Goal: Transaction & Acquisition: Purchase product/service

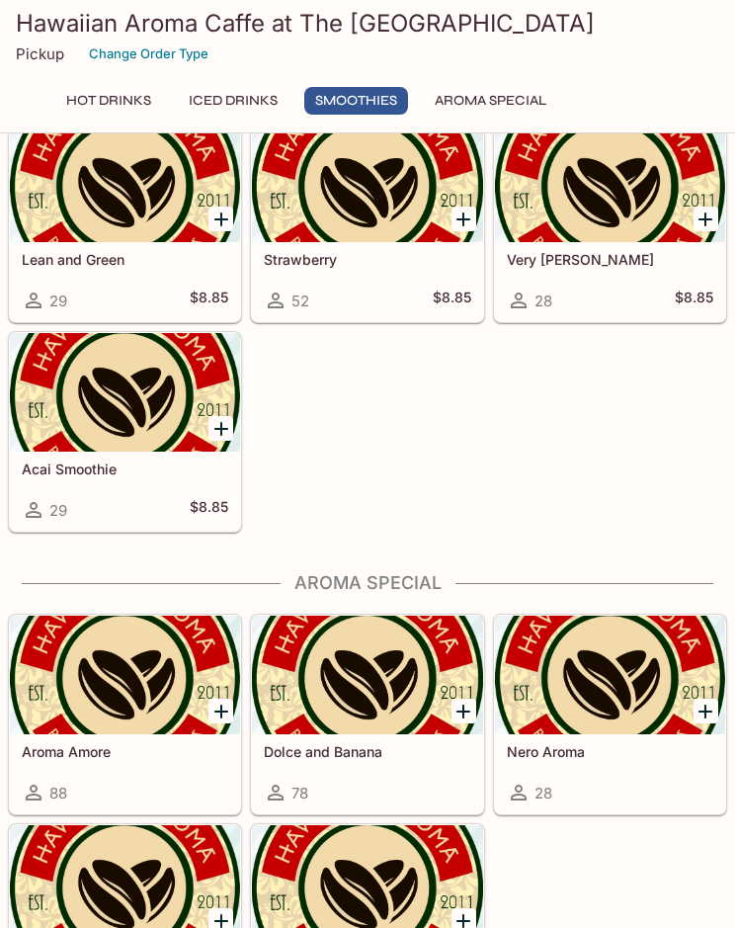
scroll to position [2633, 0]
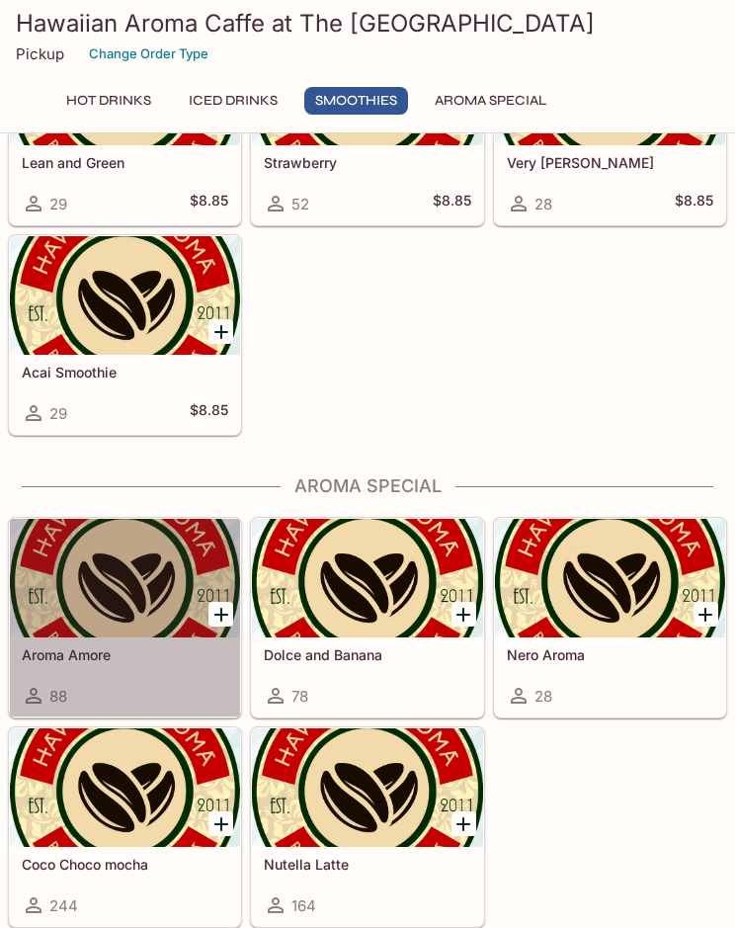
click at [100, 578] on div at bounding box center [125, 578] width 230 height 119
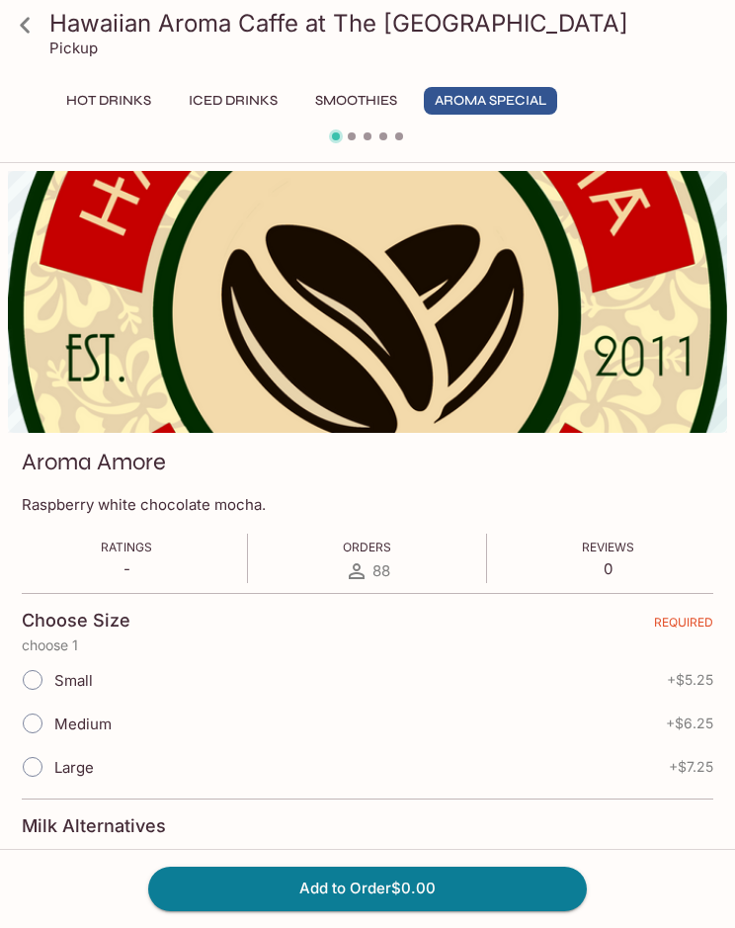
click at [43, 34] on link at bounding box center [24, 24] width 49 height 49
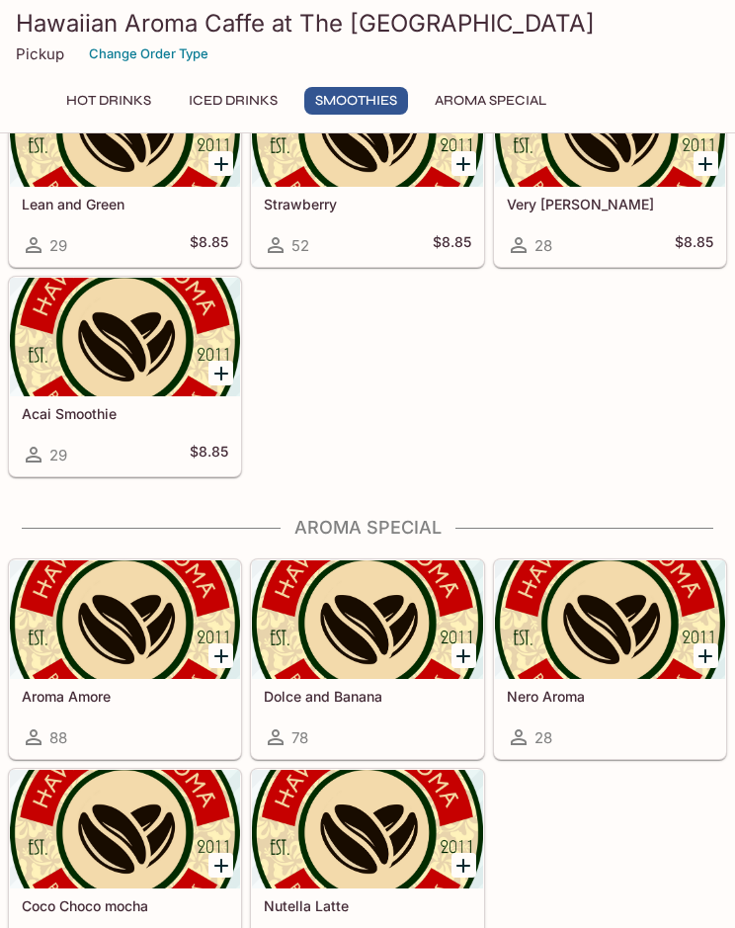
scroll to position [2633, 0]
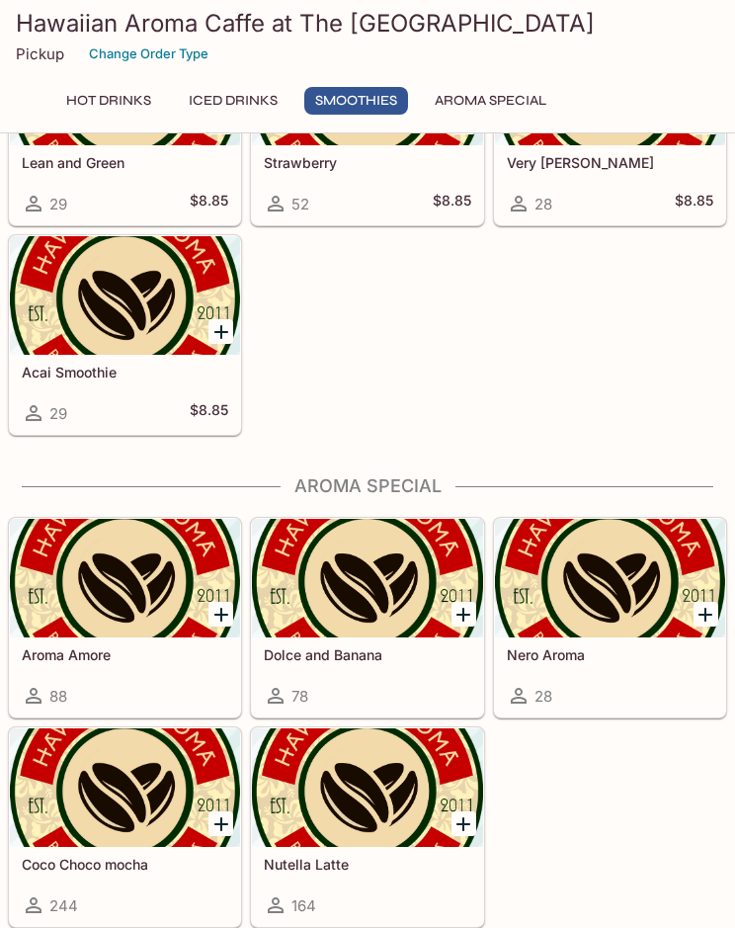
click at [433, 787] on div at bounding box center [367, 787] width 230 height 119
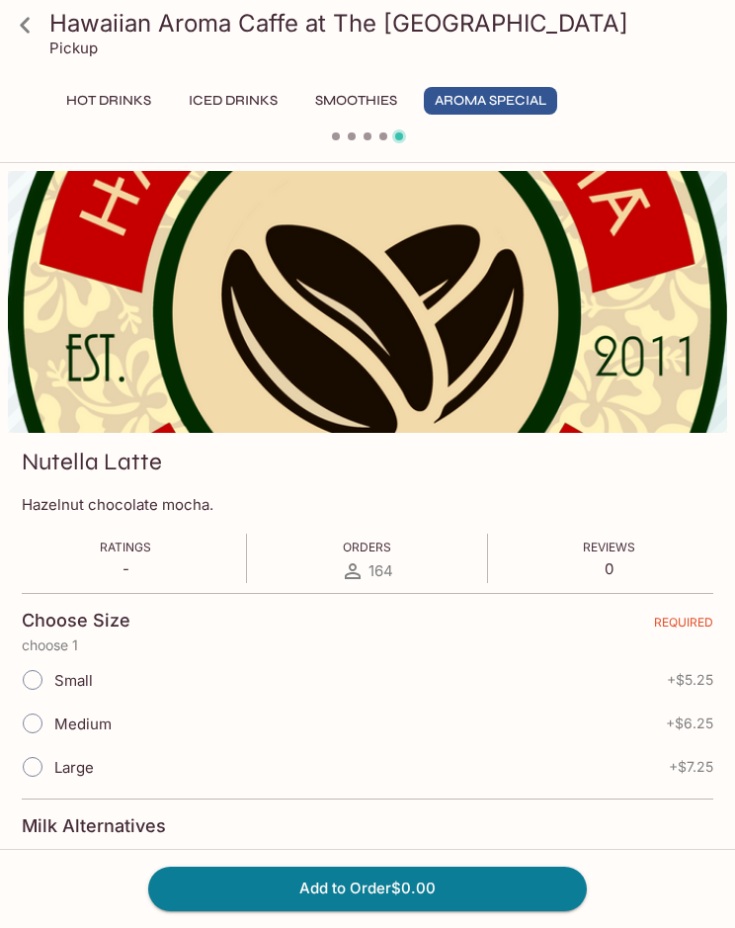
click at [44, 27] on link at bounding box center [24, 24] width 49 height 49
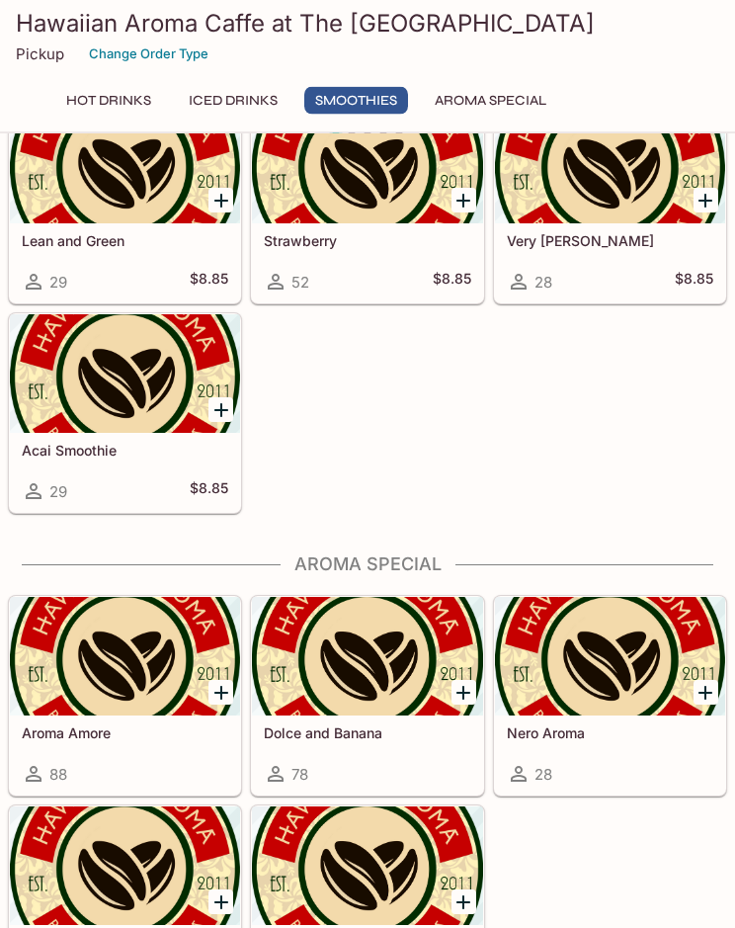
scroll to position [2633, 0]
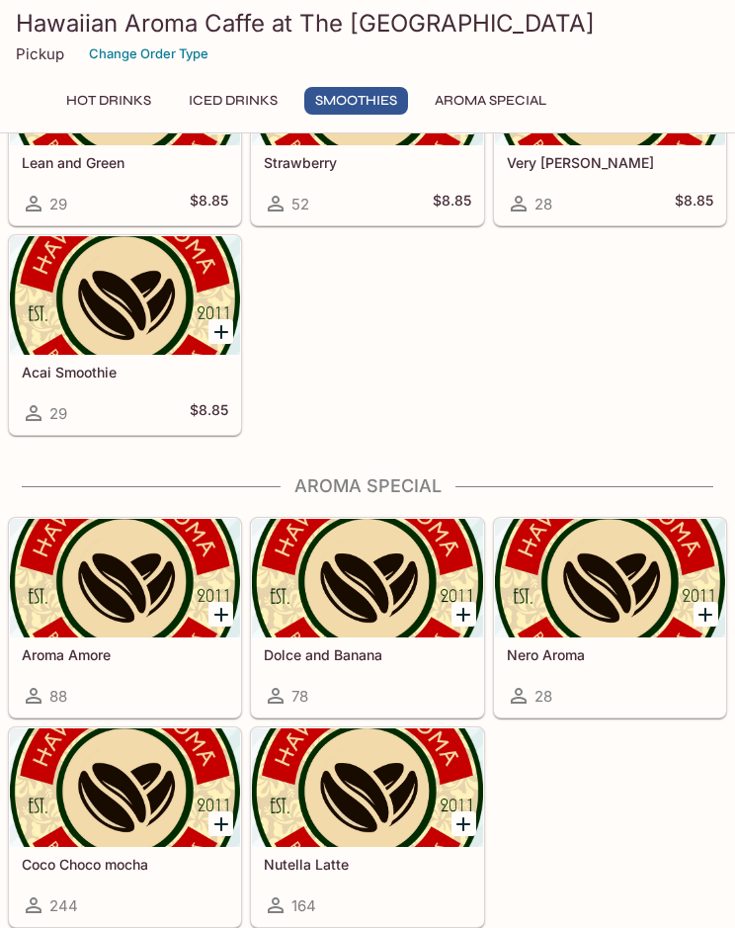
click at [417, 627] on div at bounding box center [367, 578] width 230 height 119
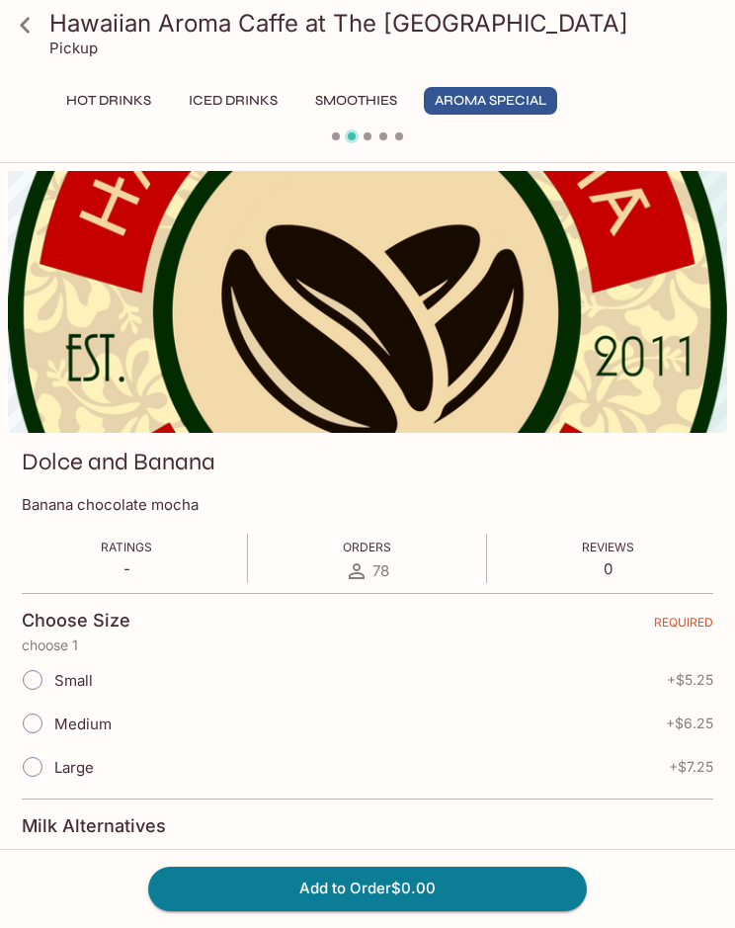
click at [30, 15] on icon at bounding box center [25, 25] width 35 height 35
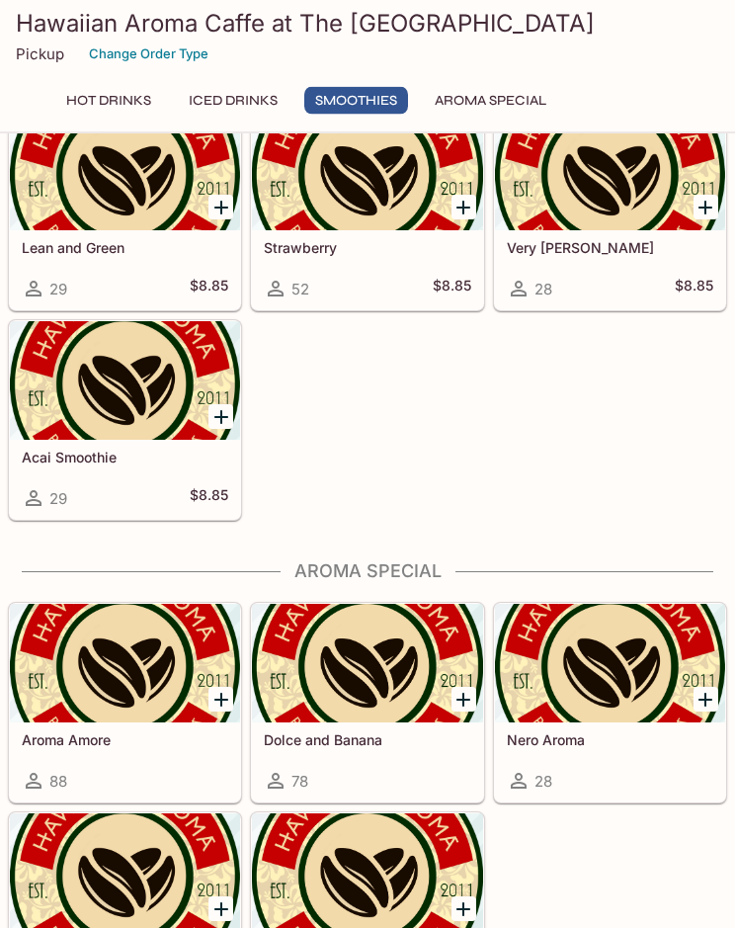
scroll to position [2548, 0]
click at [630, 695] on div at bounding box center [610, 663] width 230 height 119
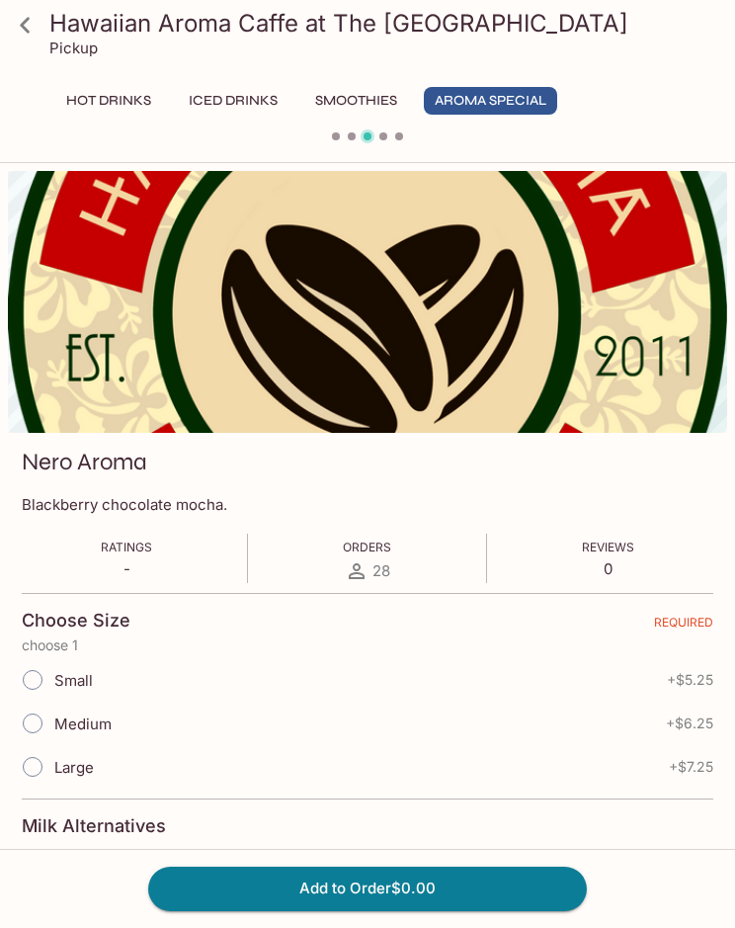
click at [13, 29] on icon at bounding box center [25, 25] width 35 height 35
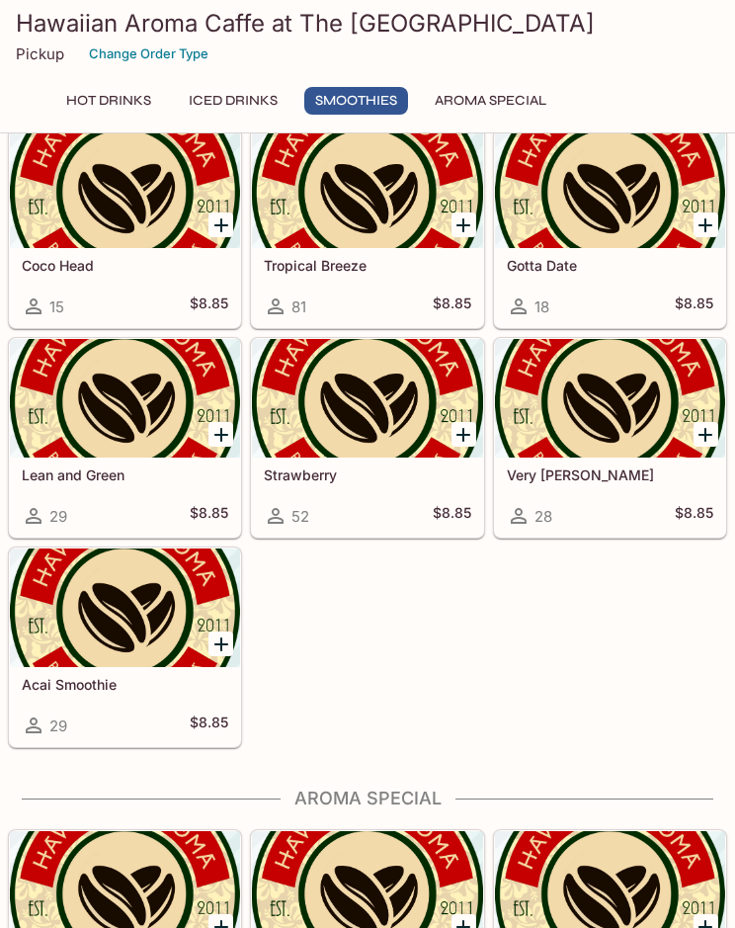
scroll to position [2633, 0]
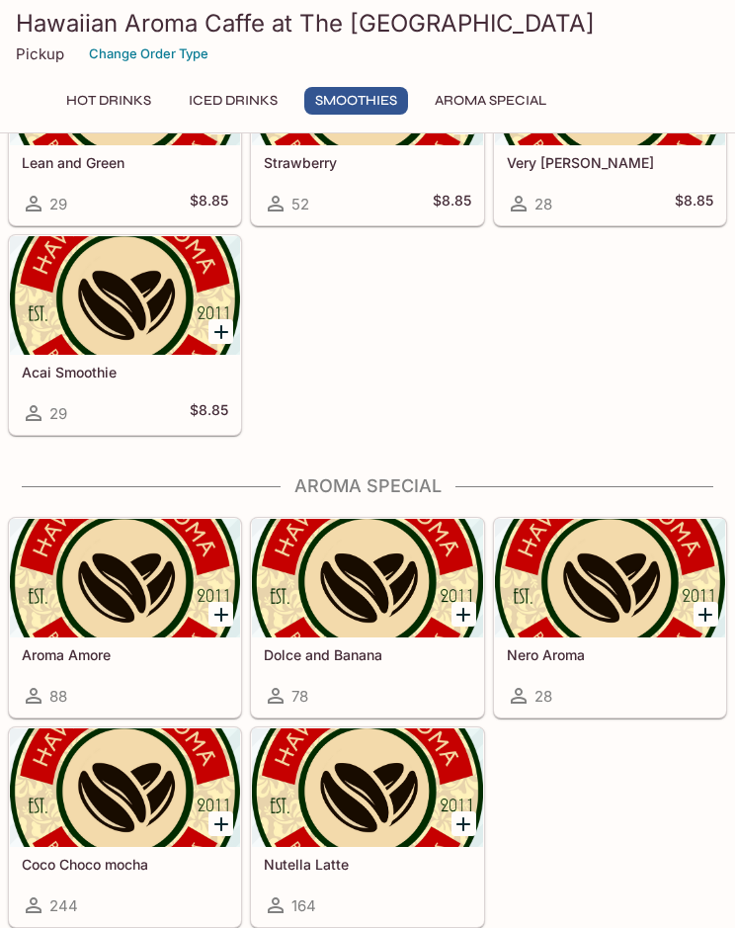
click at [401, 795] on div at bounding box center [367, 787] width 230 height 119
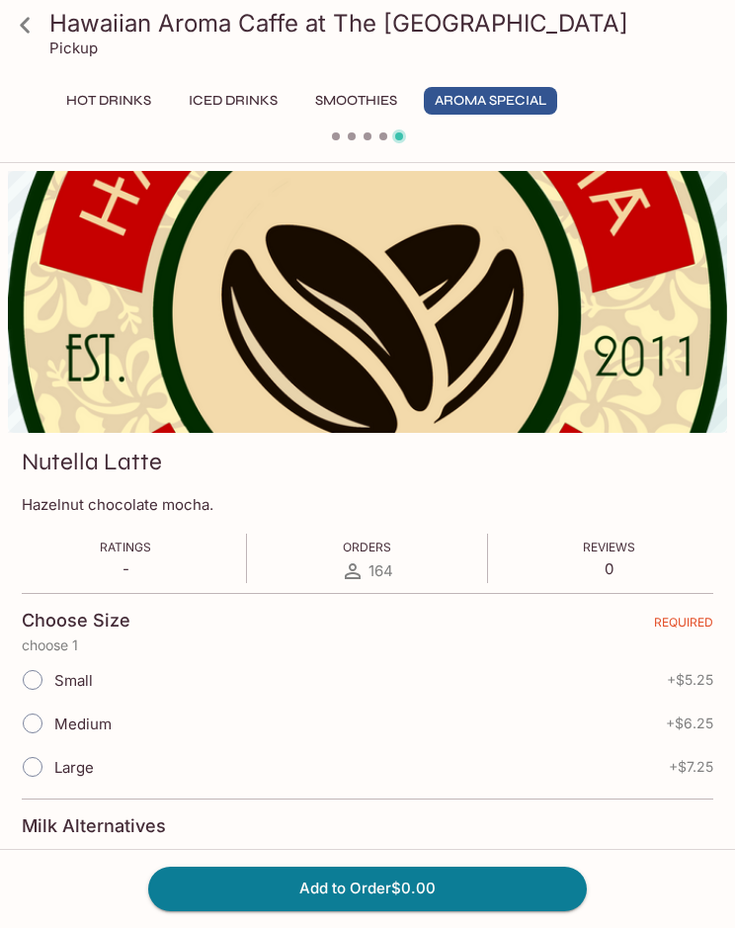
click at [39, 768] on input "Large" at bounding box center [32, 766] width 41 height 41
radio input "true"
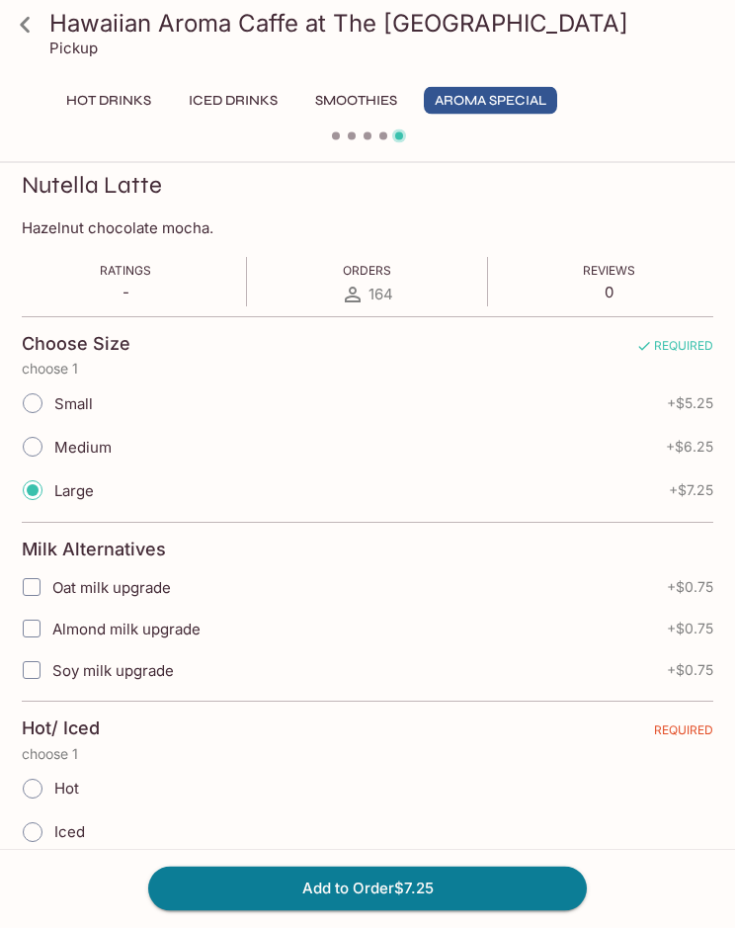
scroll to position [327, 0]
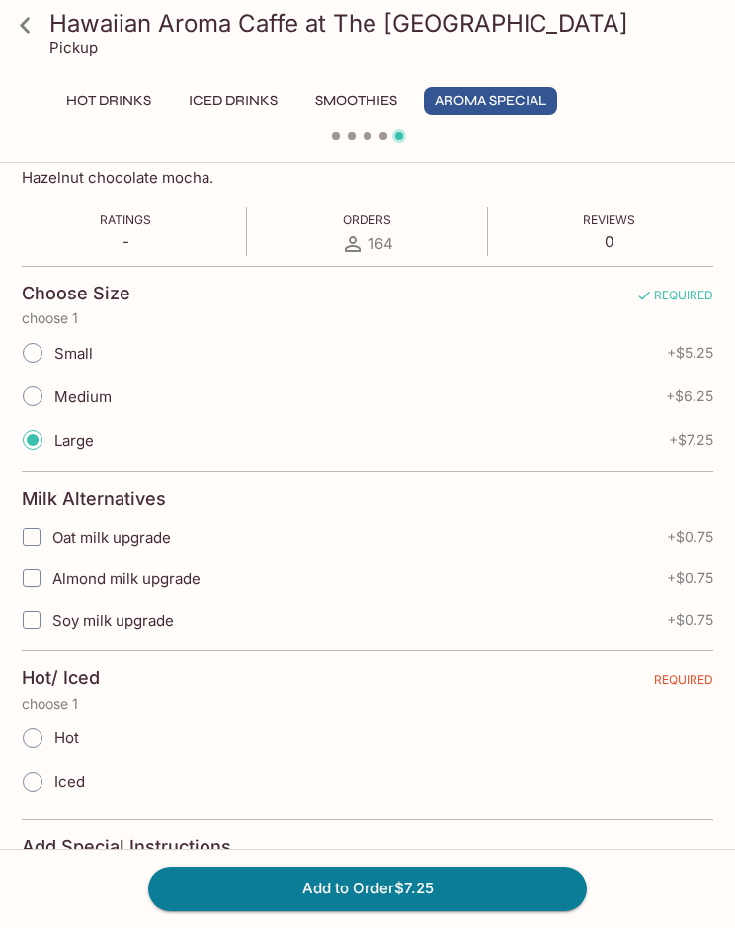
click at [31, 584] on input "Almond milk upgrade" at bounding box center [32, 578] width 40 height 40
checkbox input "true"
click at [13, 737] on input "Hot" at bounding box center [32, 737] width 41 height 41
radio input "true"
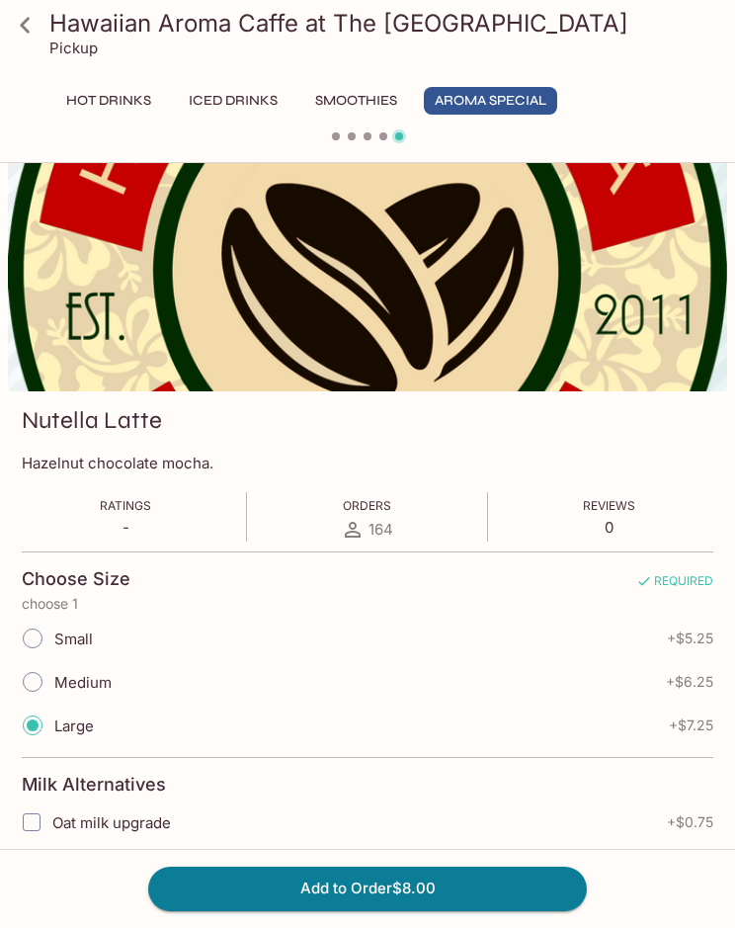
scroll to position [0, 0]
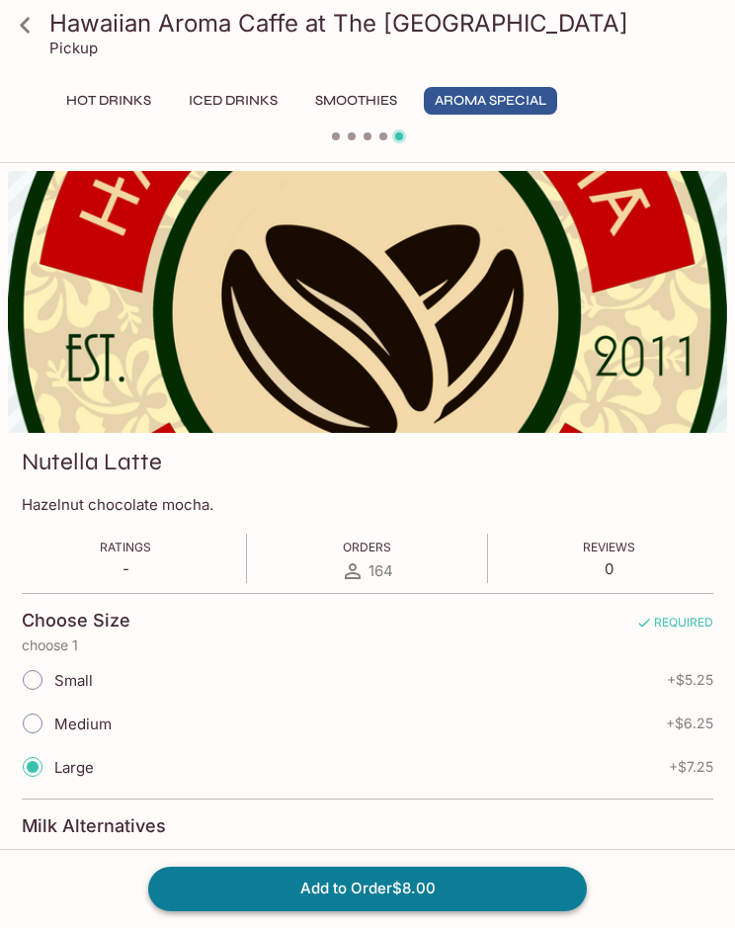
click at [499, 885] on button "Add to Order $8.00" at bounding box center [367, 887] width 439 height 43
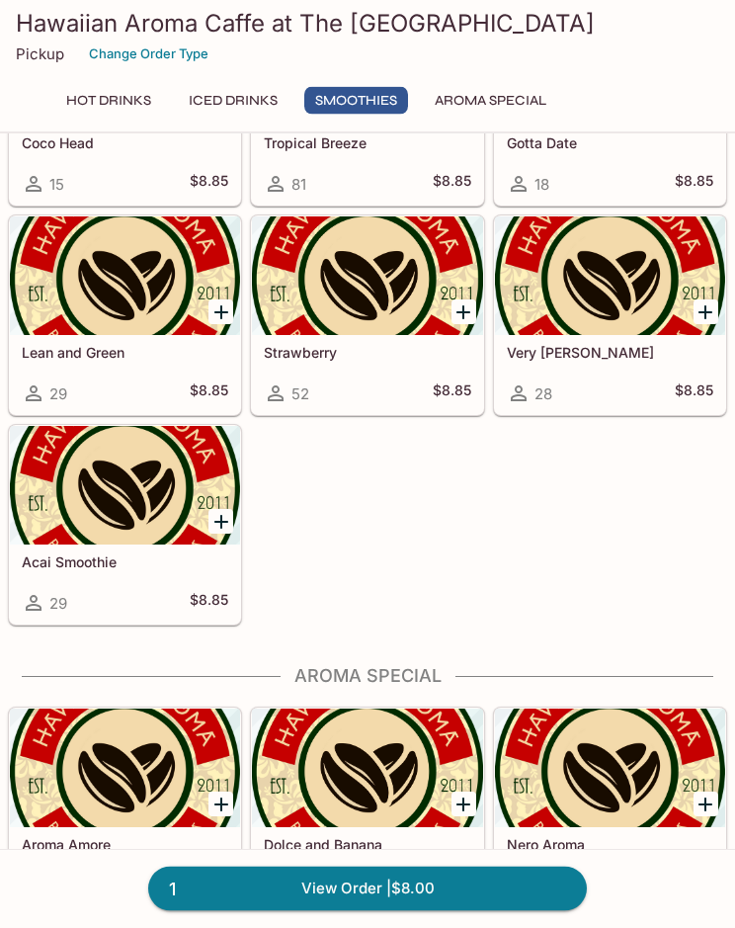
scroll to position [2732, 0]
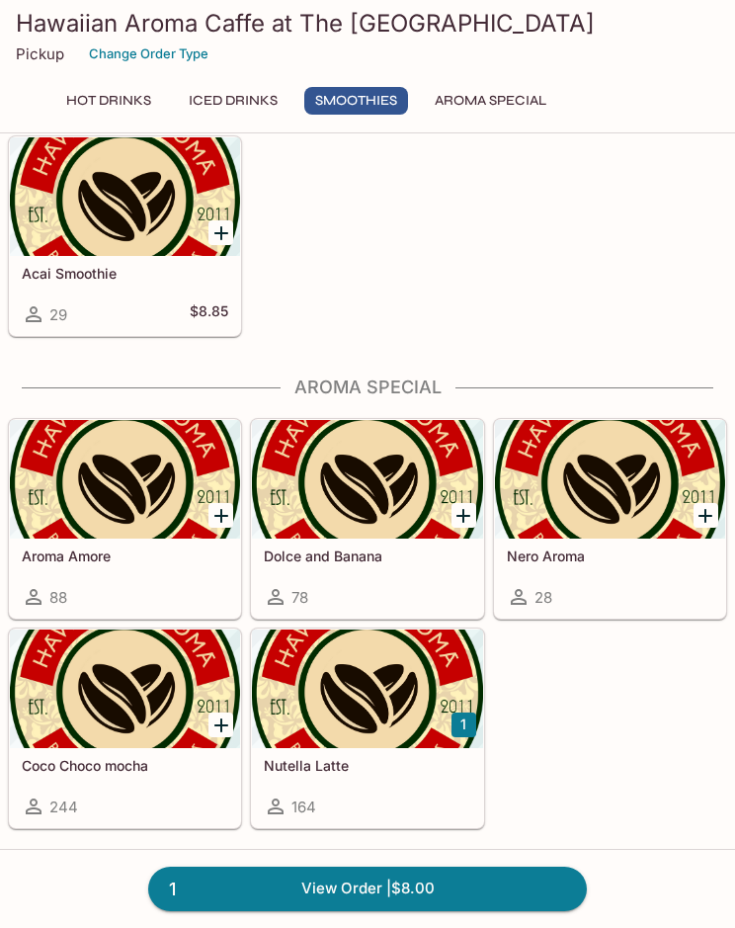
click at [158, 535] on div at bounding box center [125, 479] width 230 height 119
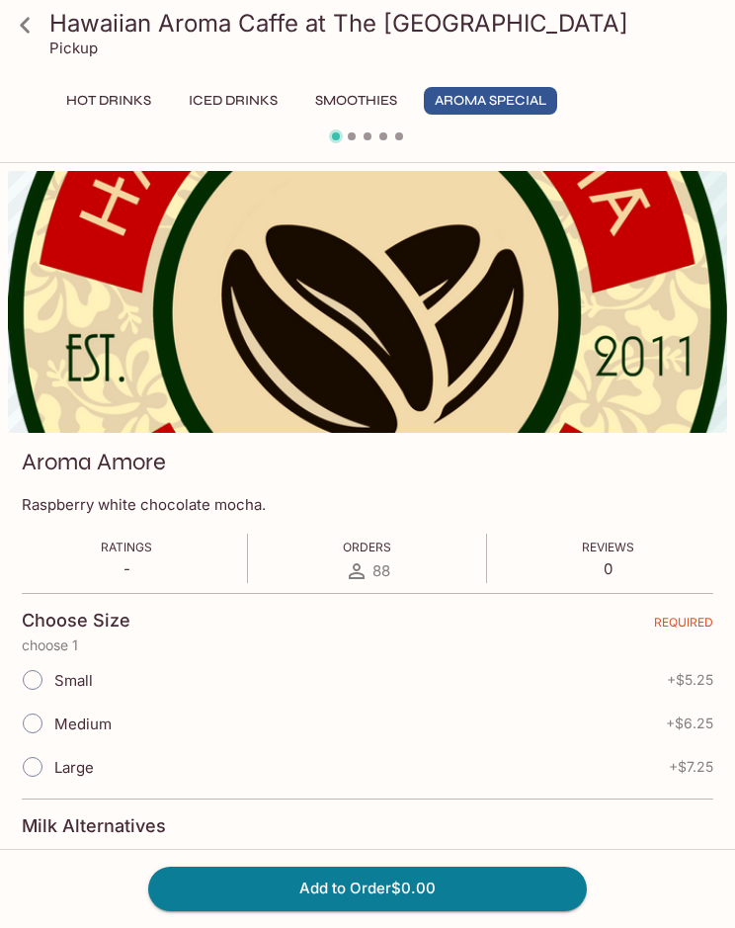
click at [8, 30] on icon at bounding box center [25, 25] width 35 height 35
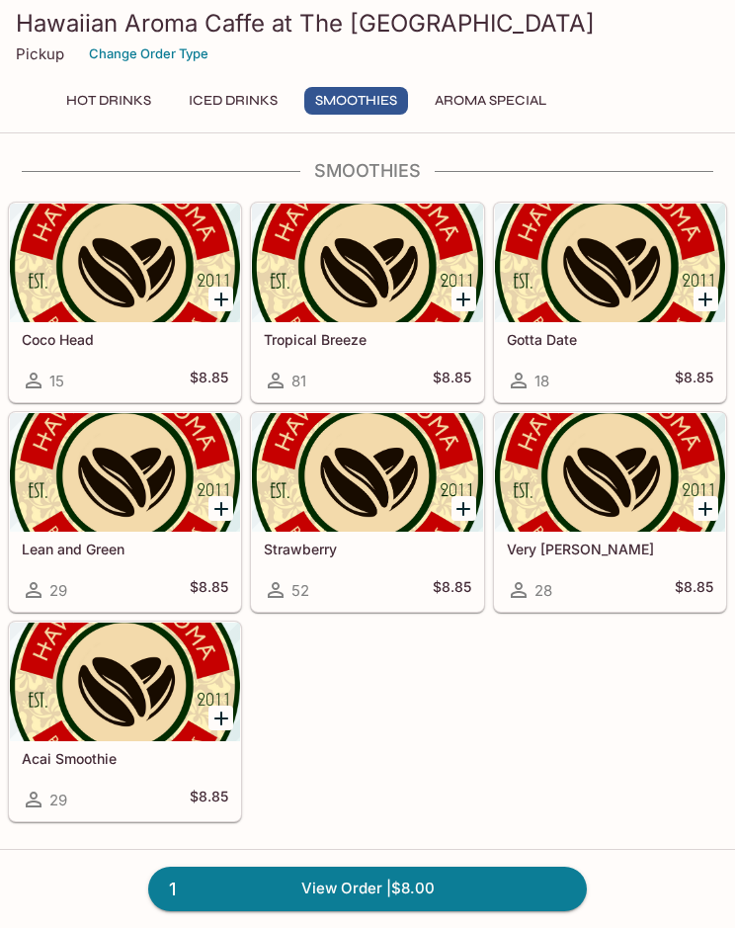
scroll to position [2732, 0]
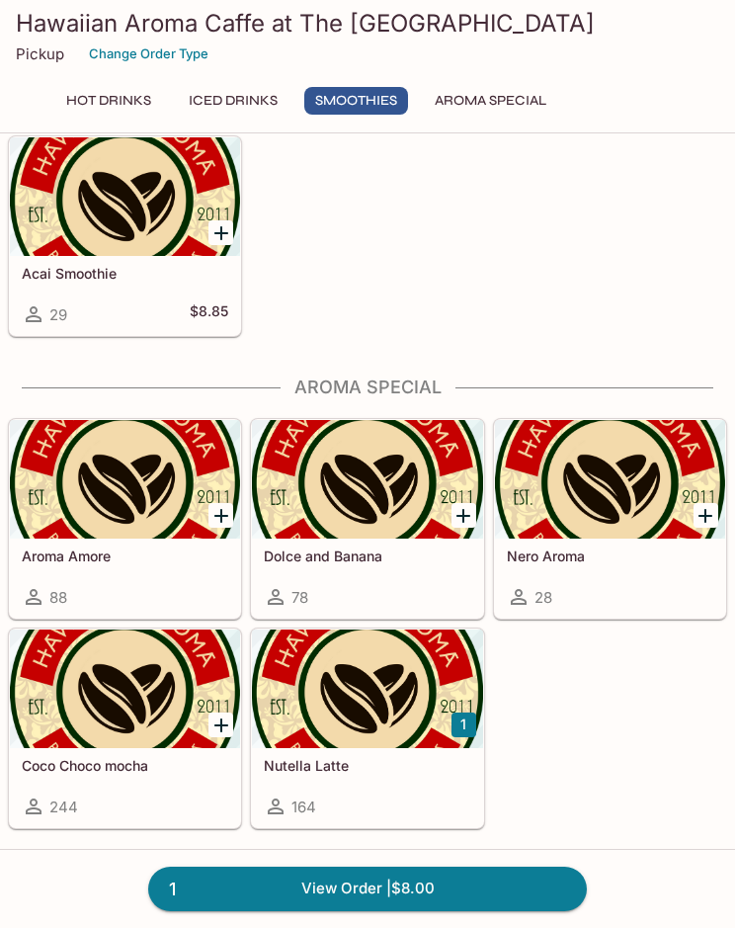
click at [422, 462] on div at bounding box center [367, 479] width 230 height 119
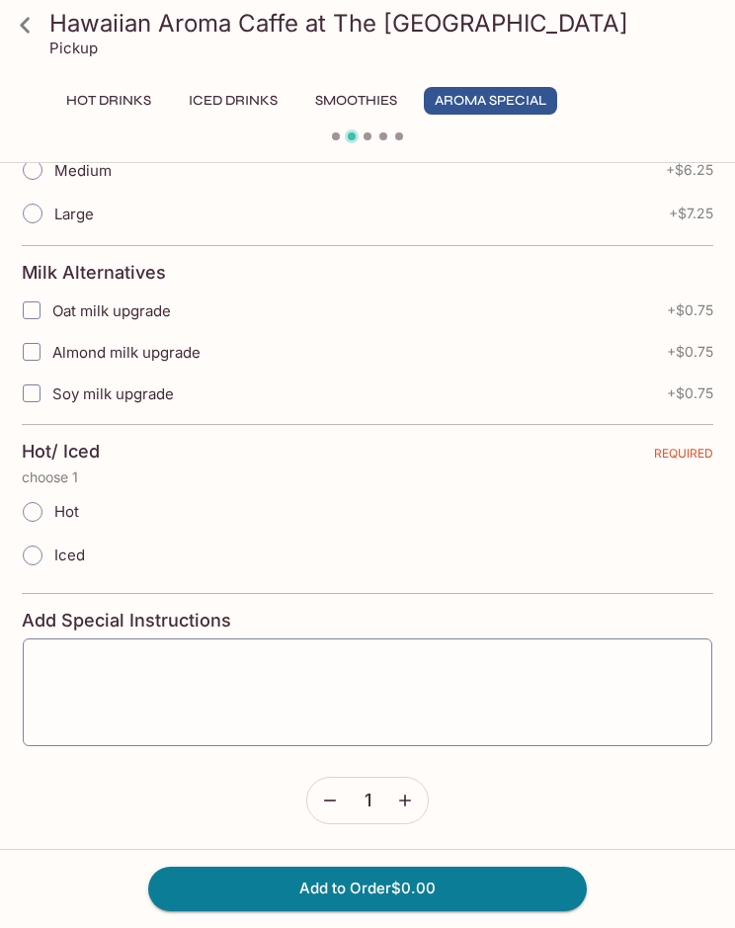
scroll to position [556, 0]
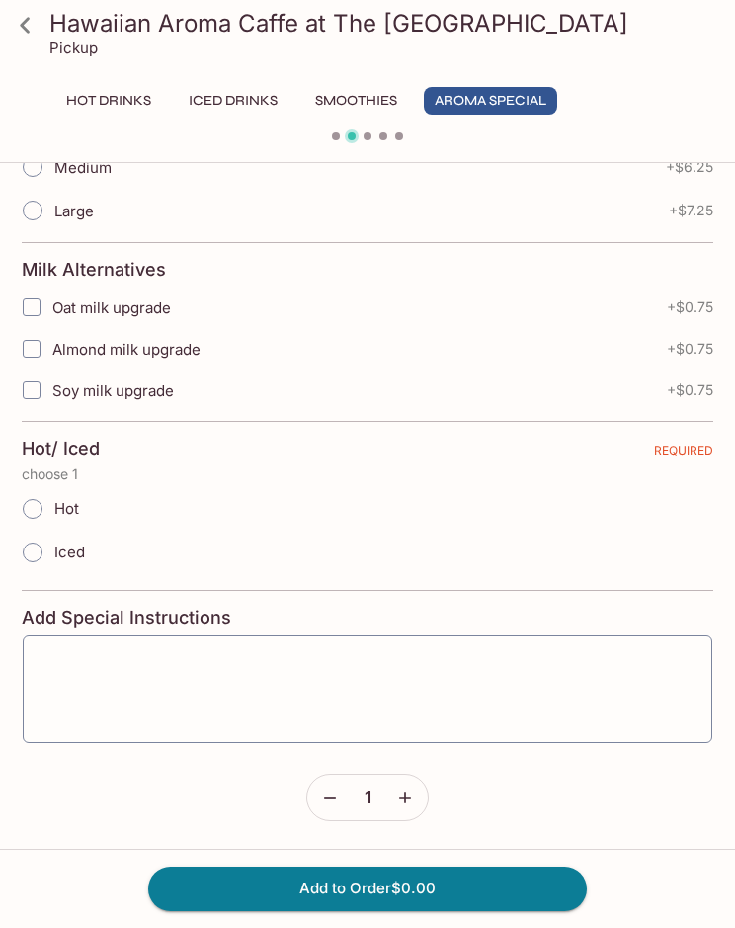
click at [31, 18] on icon at bounding box center [25, 25] width 35 height 35
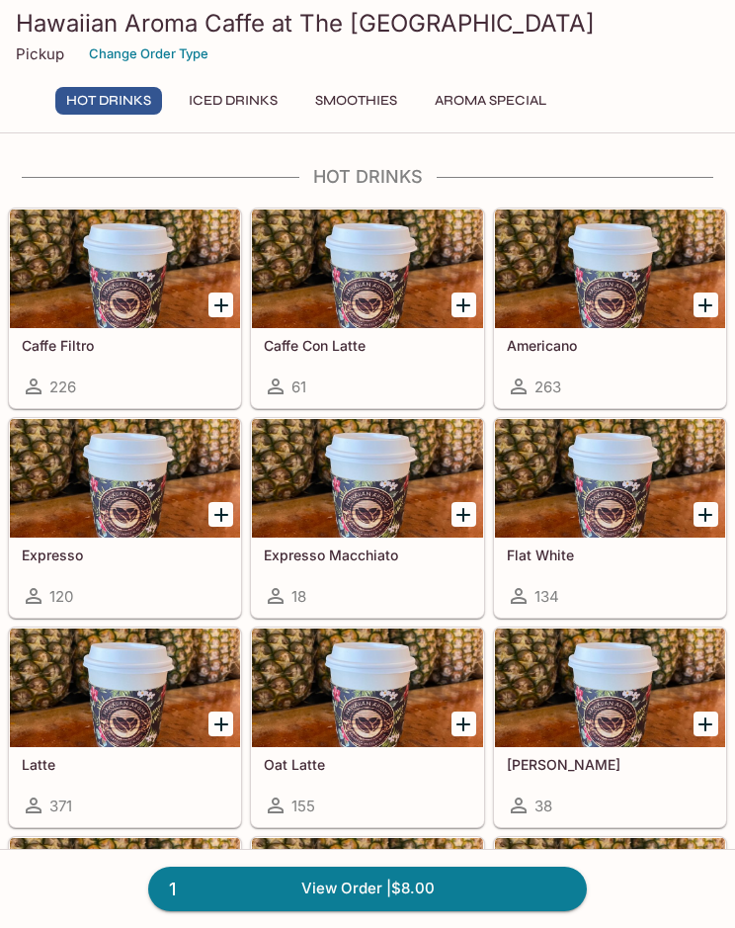
click at [500, 108] on button "Aroma Special" at bounding box center [490, 101] width 133 height 28
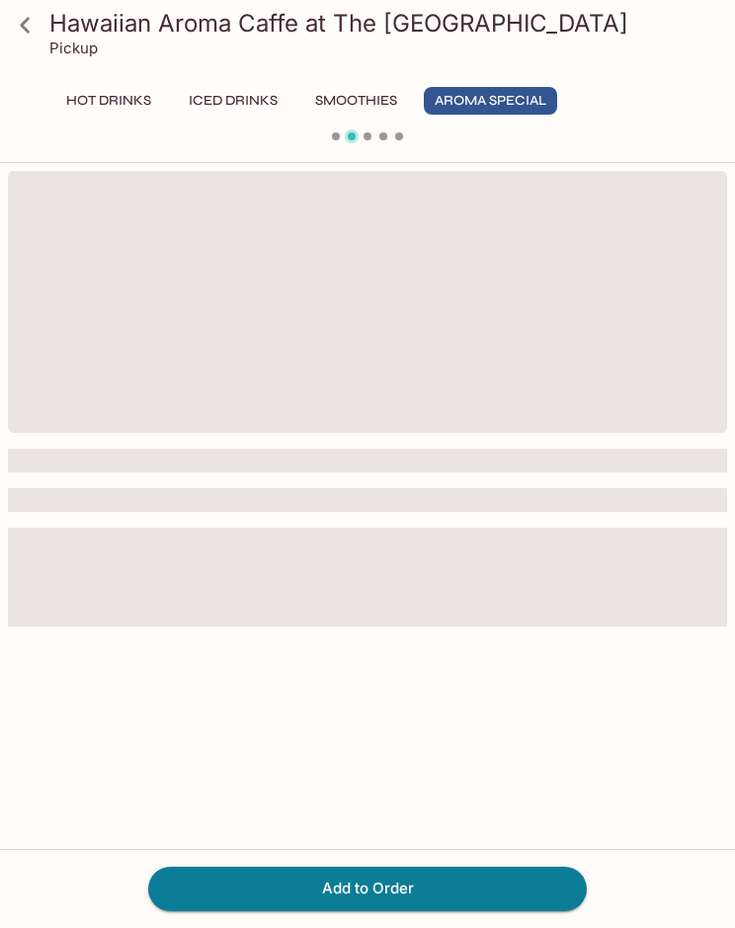
scroll to position [171, 0]
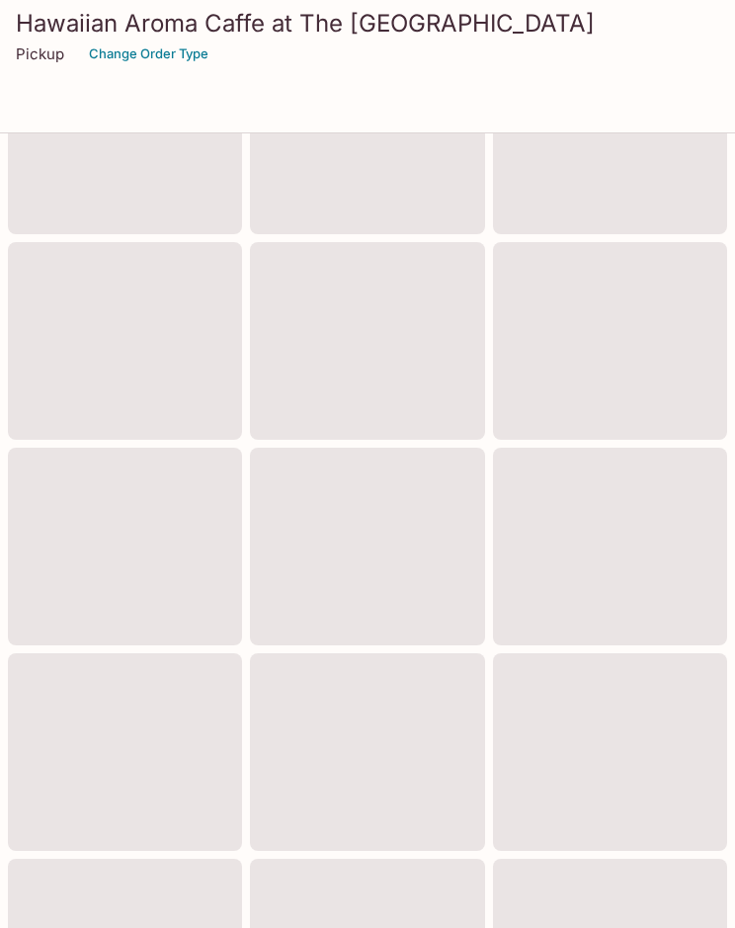
scroll to position [1015, 0]
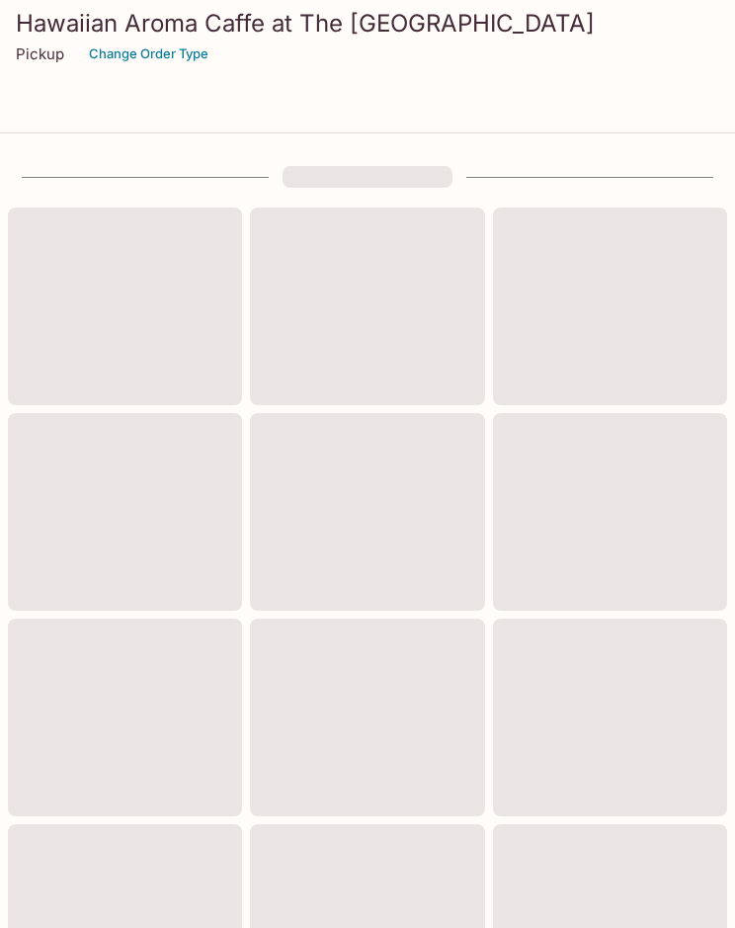
scroll to position [1015, 0]
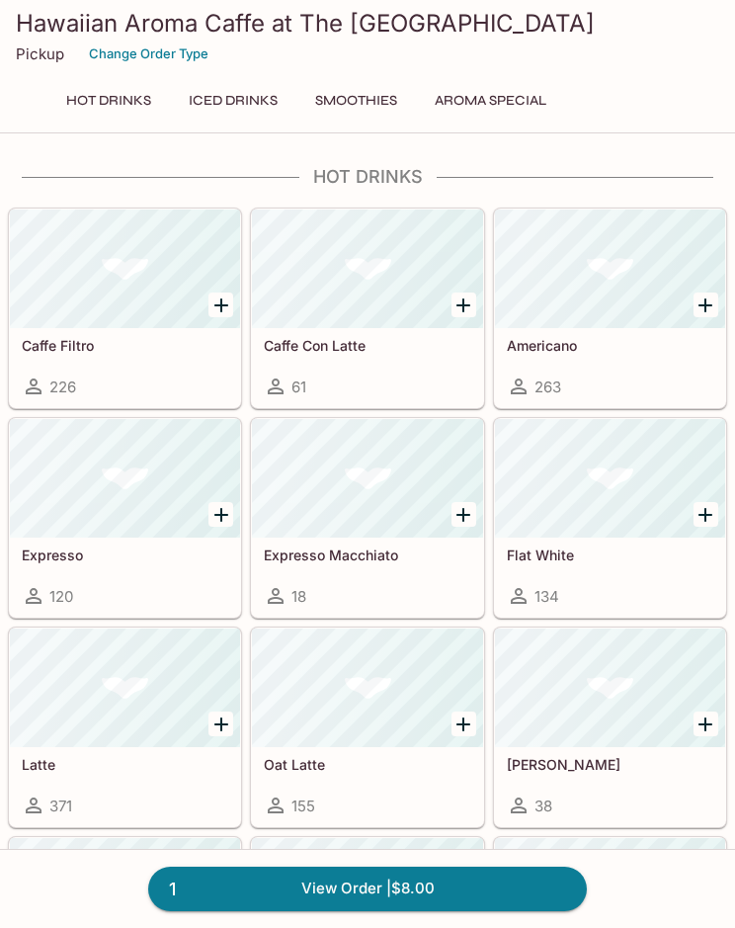
scroll to position [1015, 0]
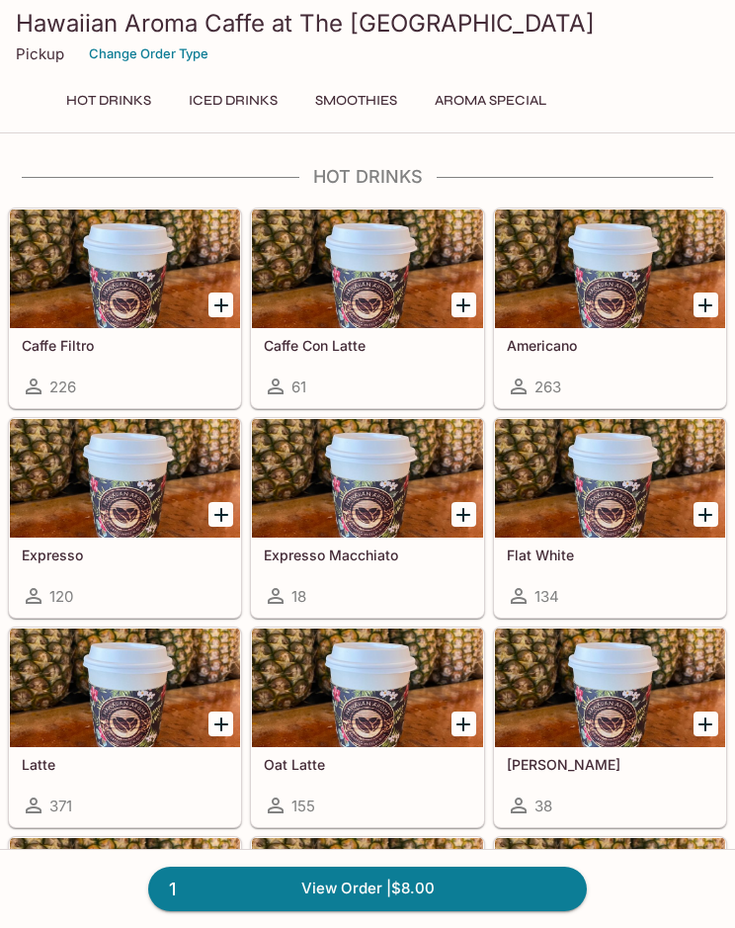
scroll to position [1015, 0]
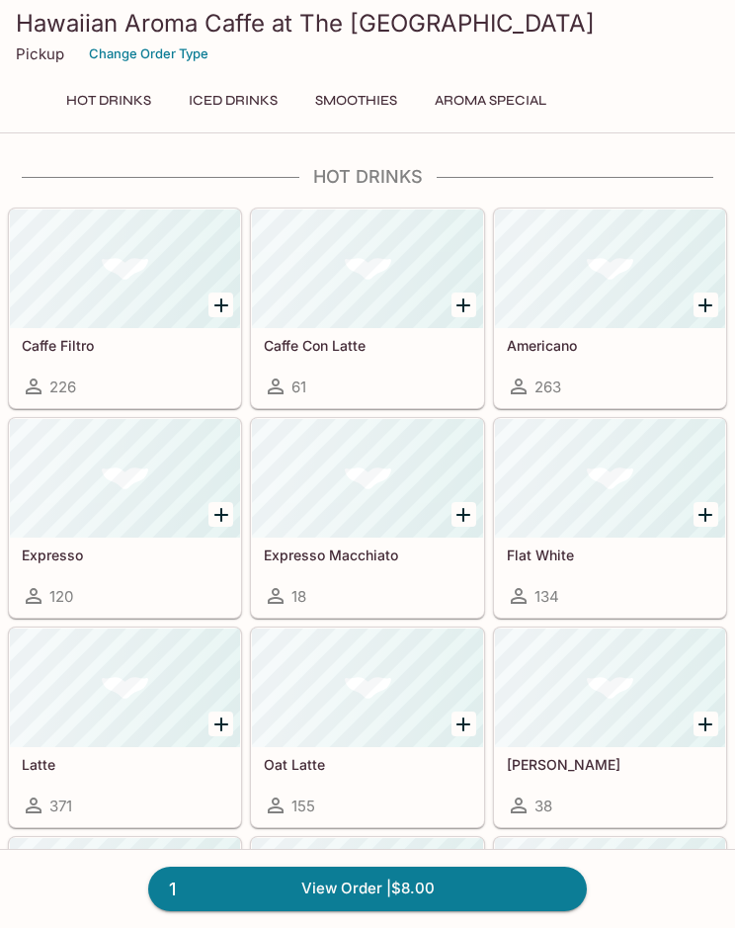
scroll to position [1015, 0]
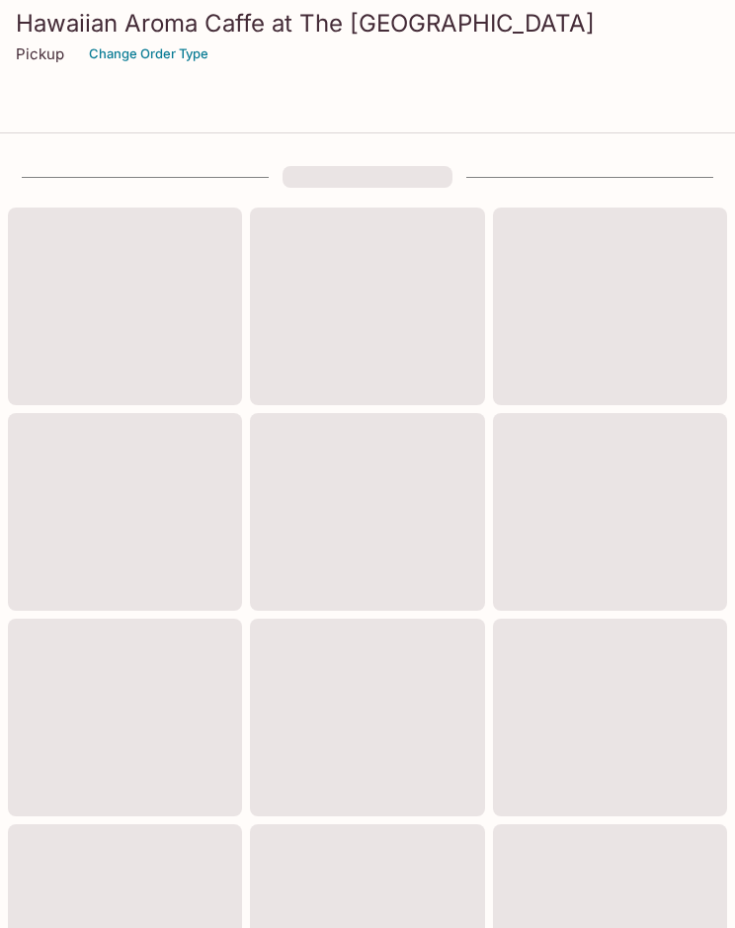
scroll to position [1015, 0]
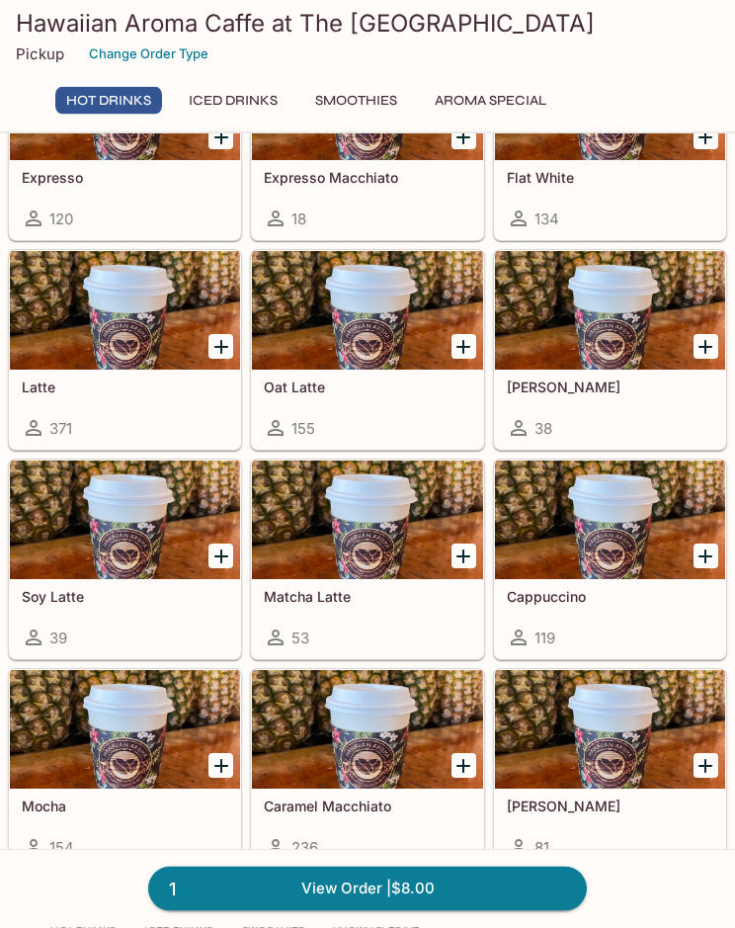
scroll to position [377, 0]
click at [616, 730] on div at bounding box center [610, 729] width 230 height 119
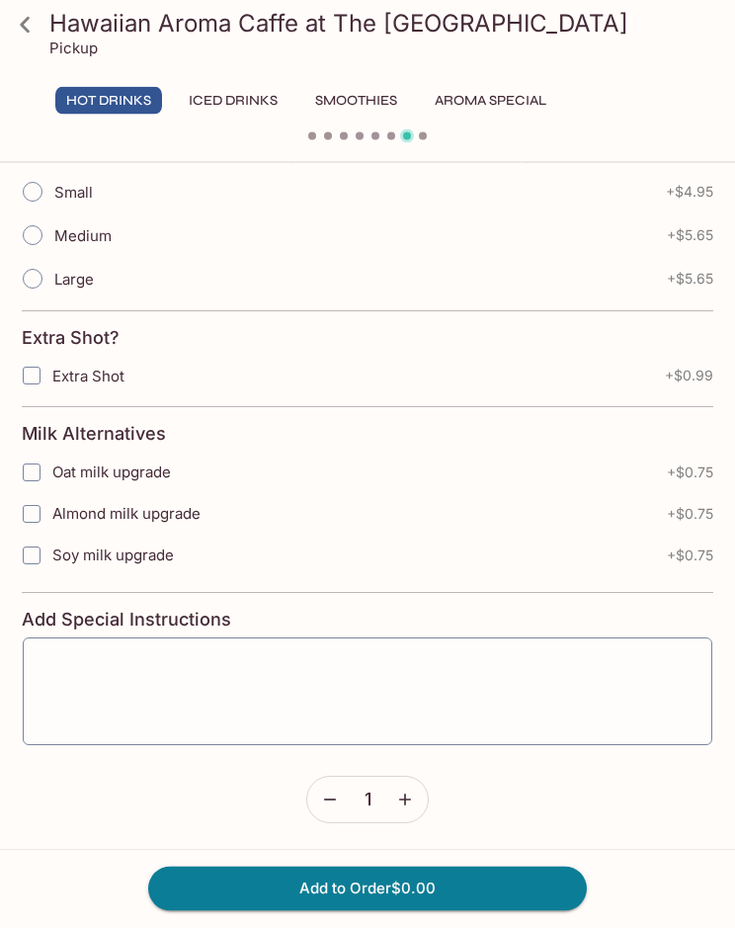
scroll to position [461, 0]
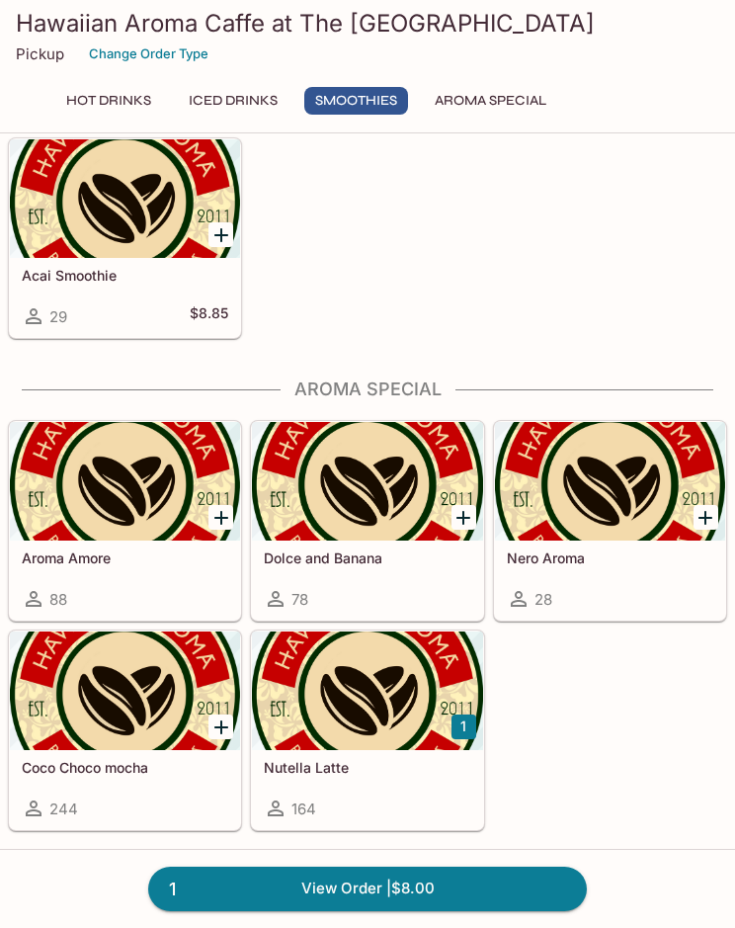
scroll to position [2732, 0]
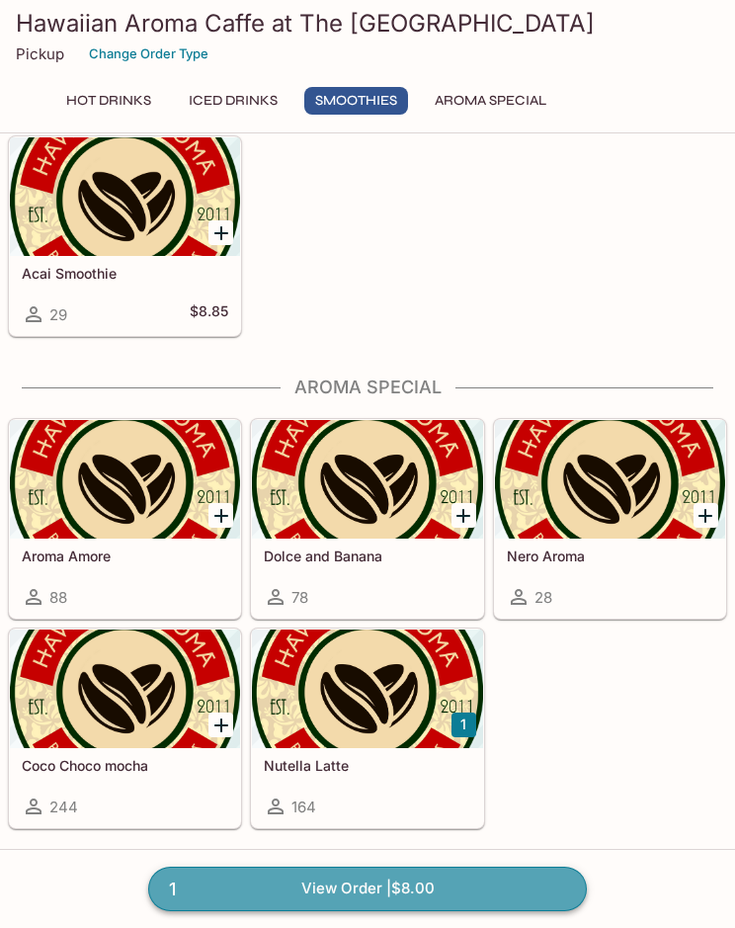
click at [515, 878] on link "1 View Order | $8.00" at bounding box center [367, 887] width 439 height 43
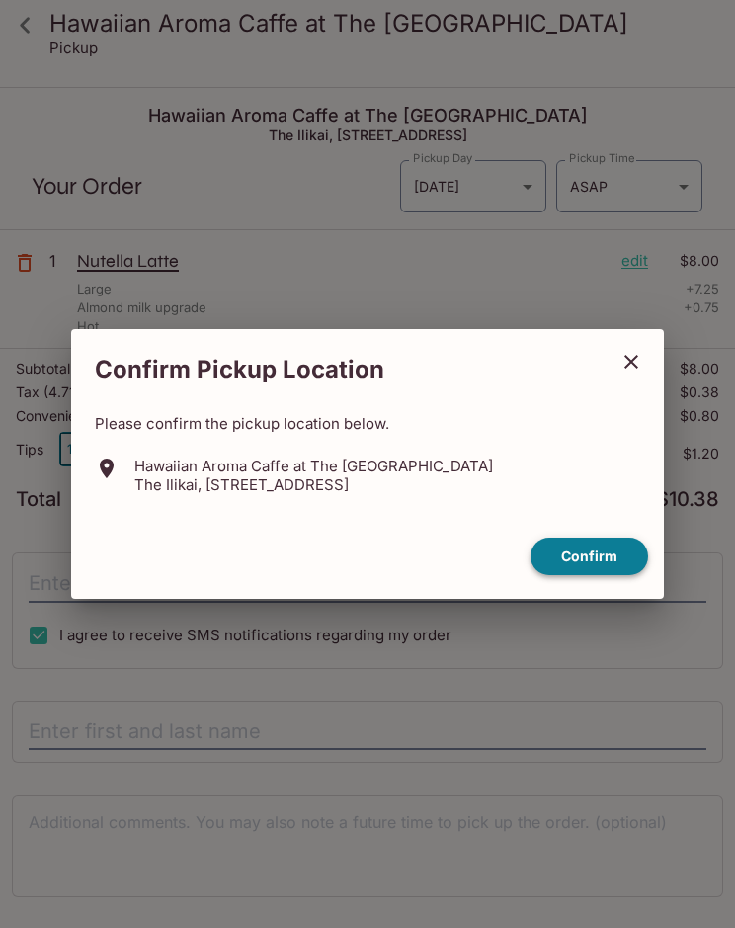
click at [613, 558] on button "Confirm" at bounding box center [590, 556] width 118 height 39
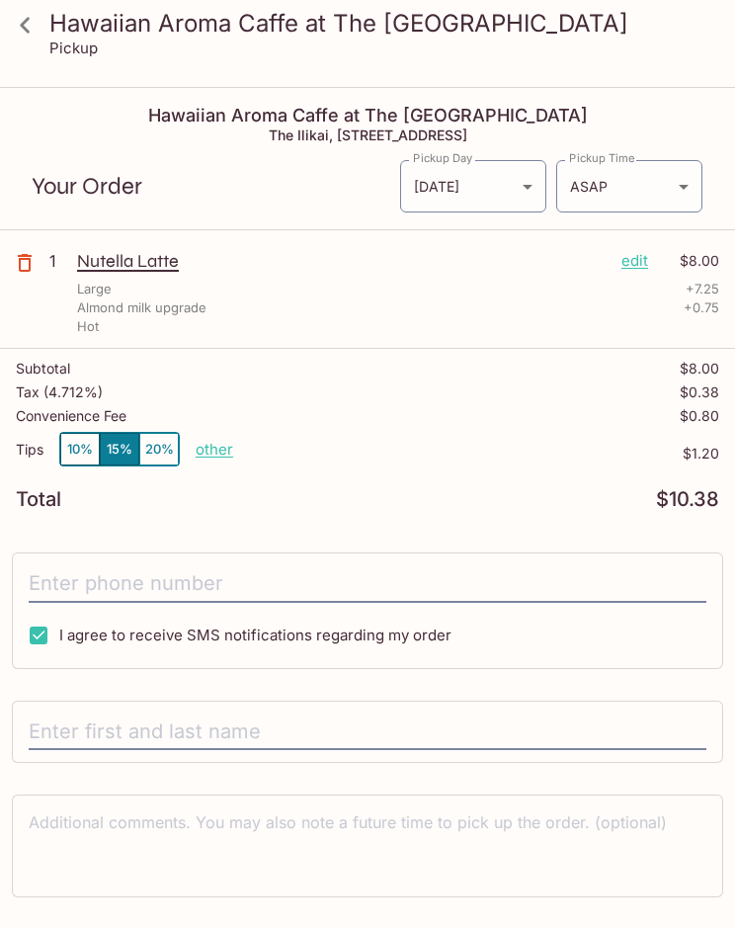
click at [198, 446] on p "other" at bounding box center [215, 449] width 38 height 19
type input "0.00"
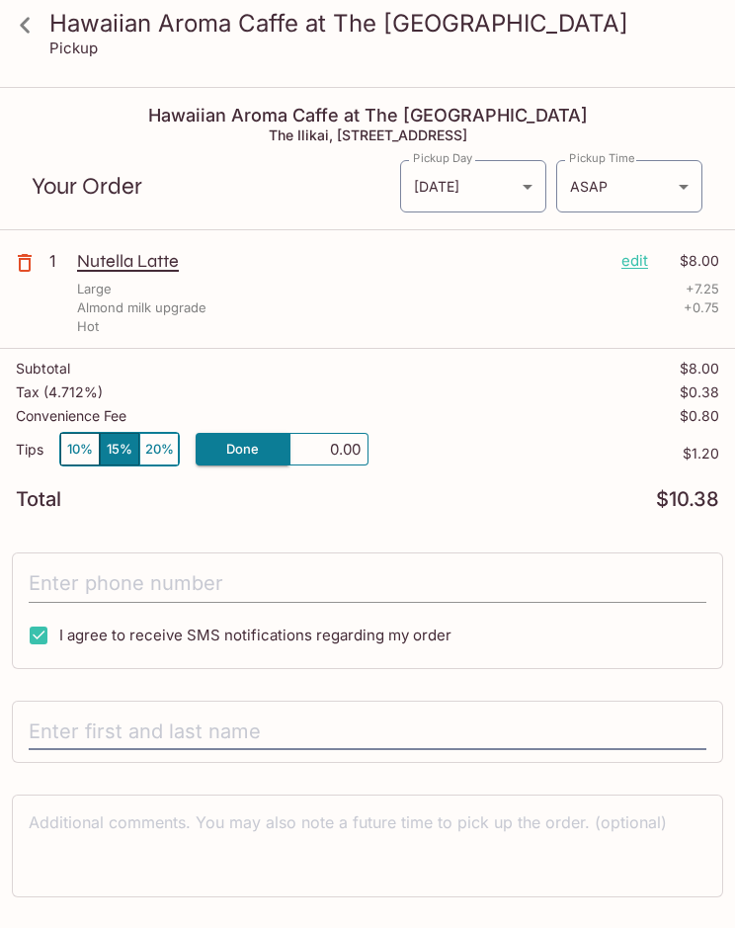
click at [536, 567] on input "tel" at bounding box center [368, 584] width 678 height 38
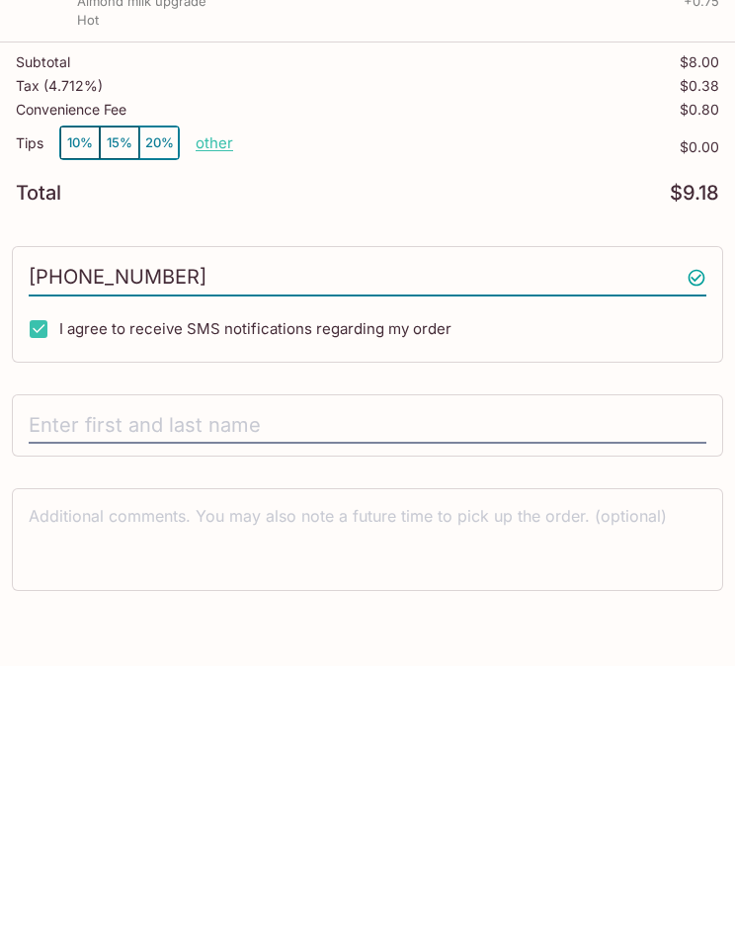
scroll to position [104, 0]
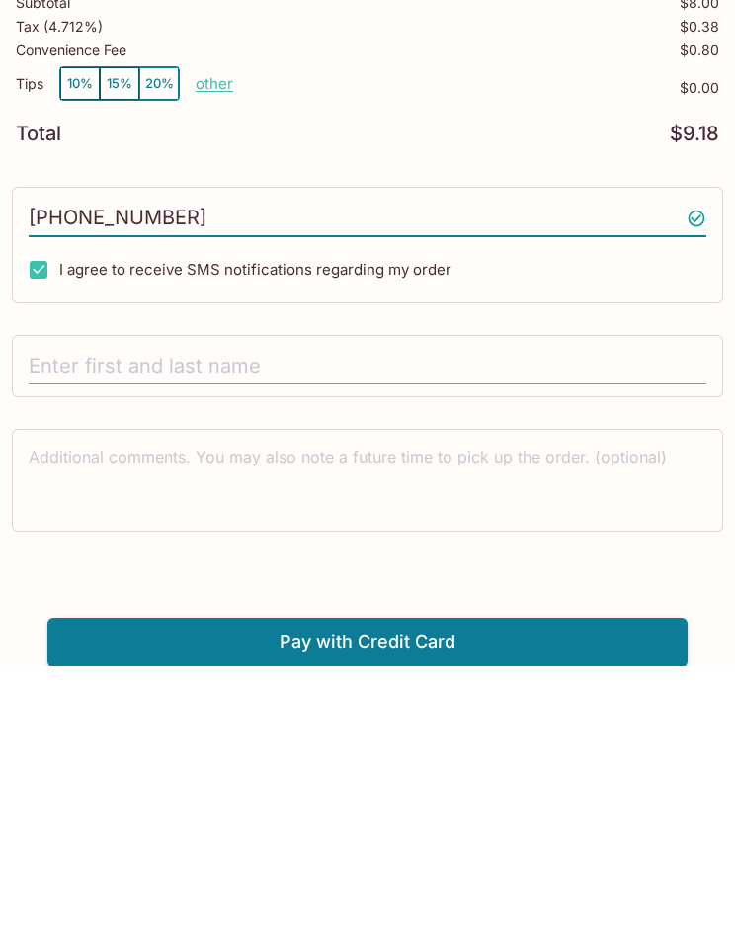
type input "(661) 965-5155"
click at [583, 610] on input "text" at bounding box center [368, 629] width 678 height 38
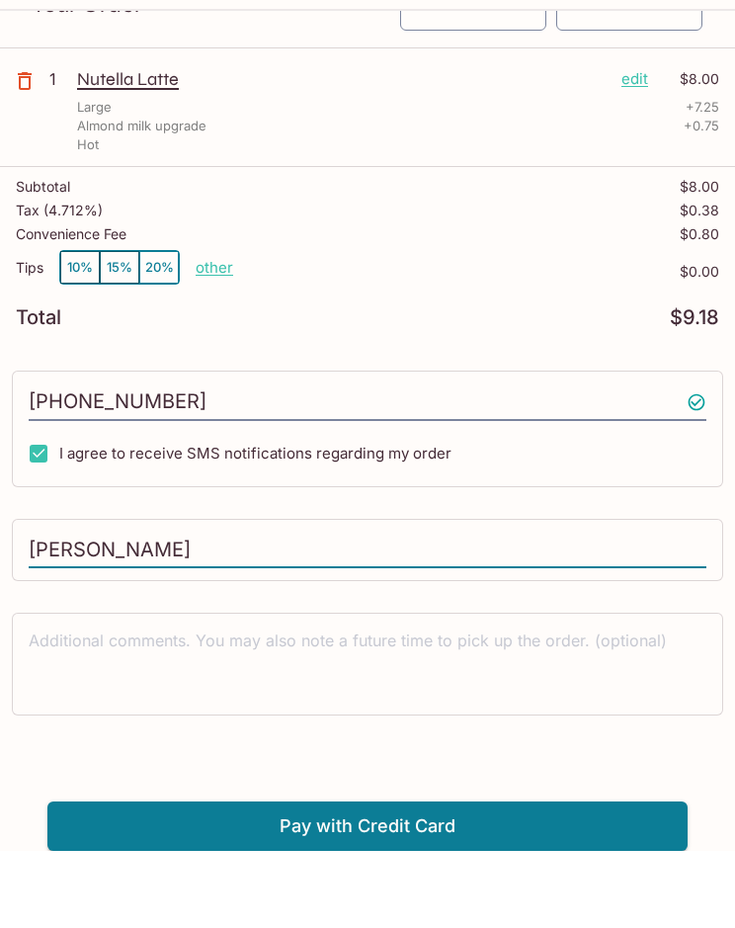
scroll to position [0, 0]
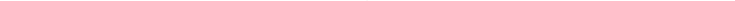
type input "Daryl Ebidag"
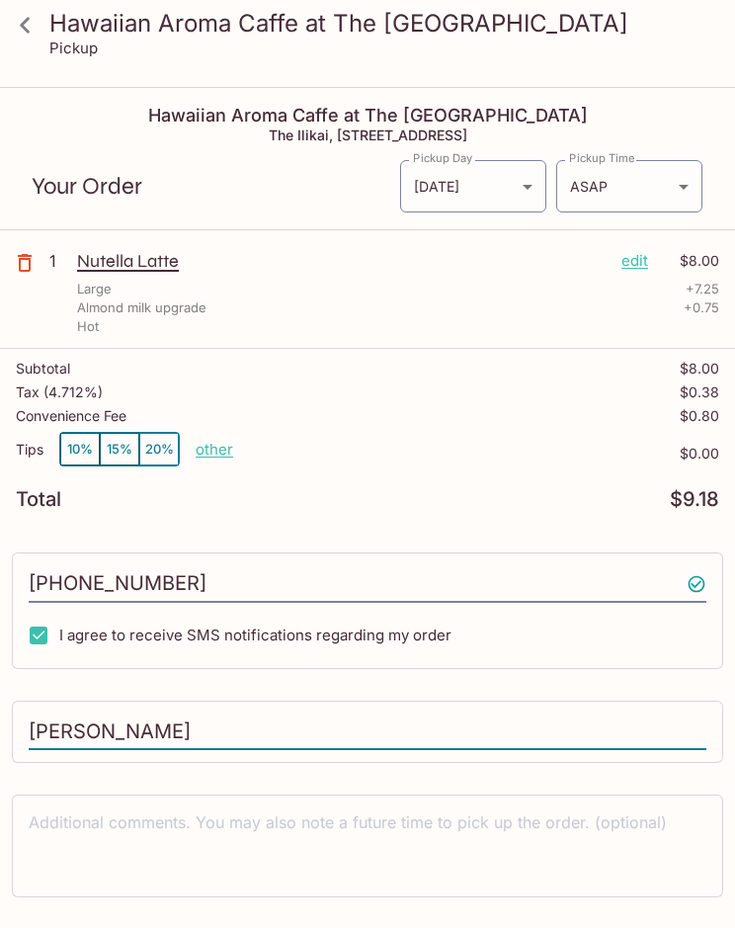
click at [46, 19] on link at bounding box center [24, 24] width 49 height 49
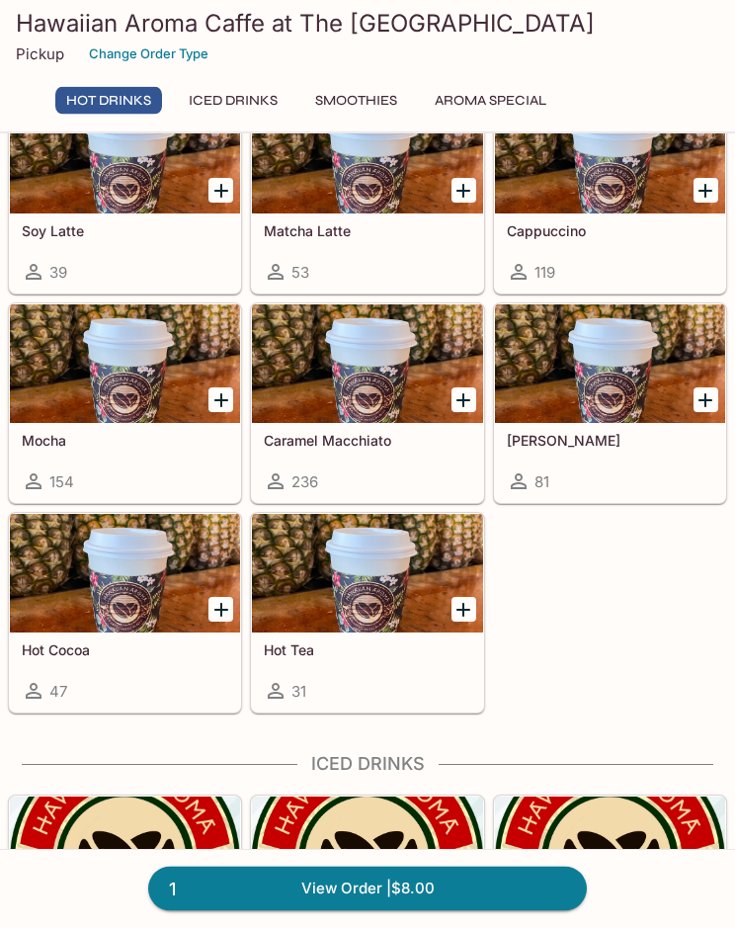
scroll to position [744, 0]
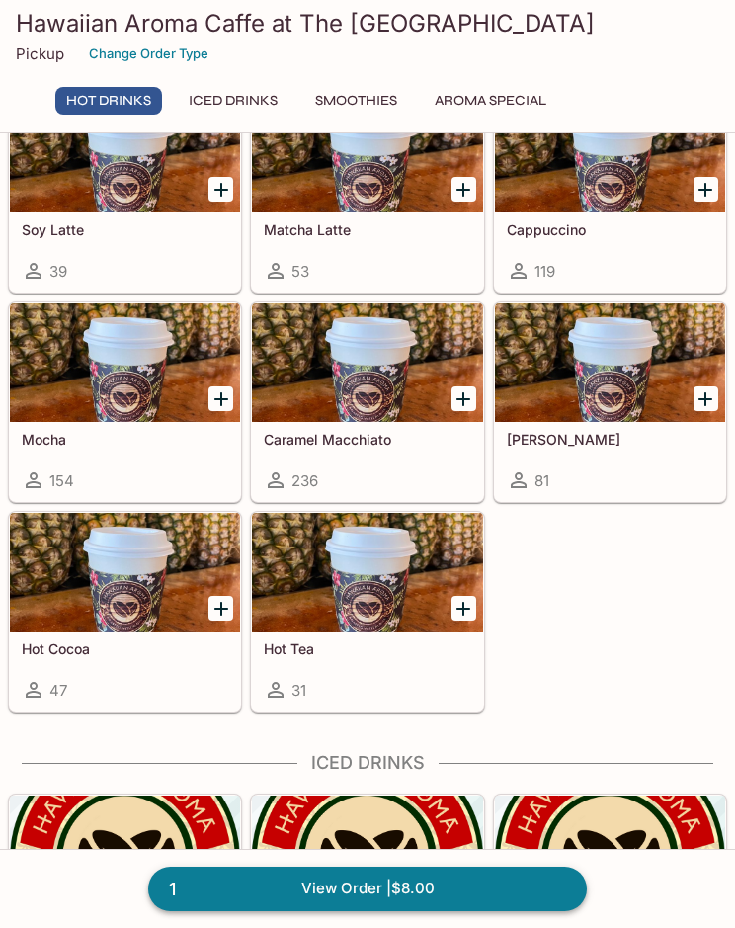
click at [499, 888] on link "1 View Order | $8.00" at bounding box center [367, 887] width 439 height 43
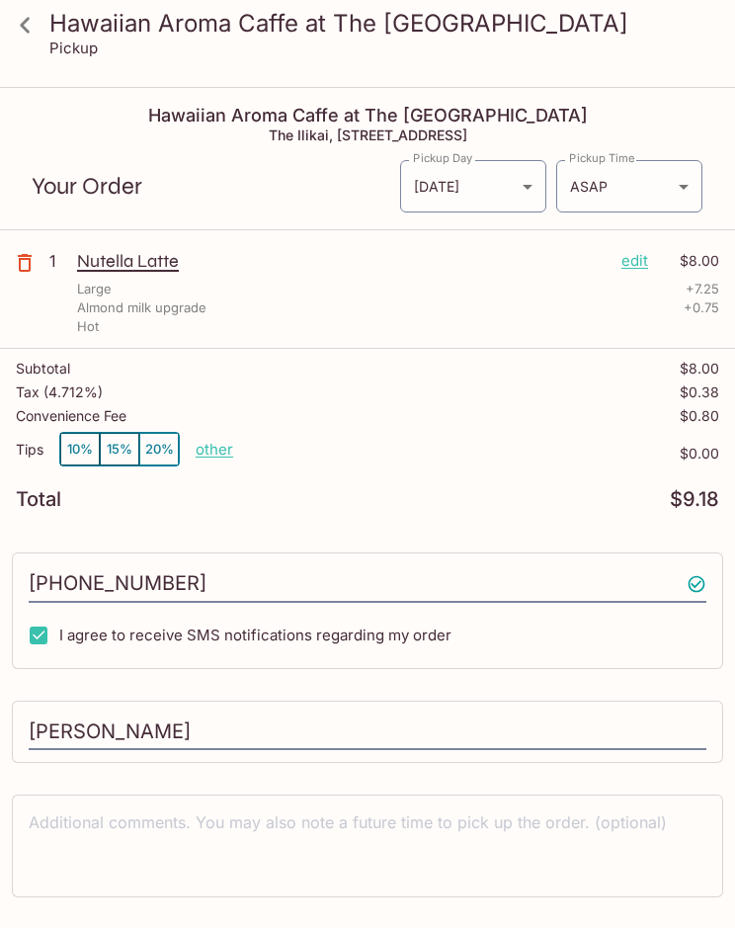
click at [634, 265] on p "edit" at bounding box center [634, 261] width 27 height 22
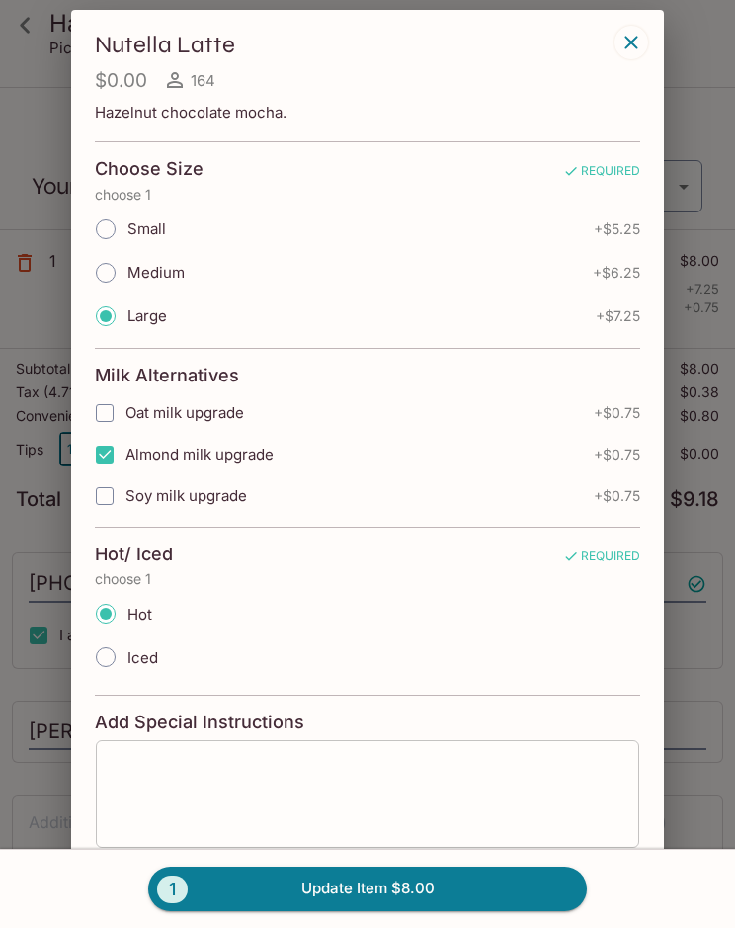
click at [283, 785] on textarea at bounding box center [368, 794] width 516 height 75
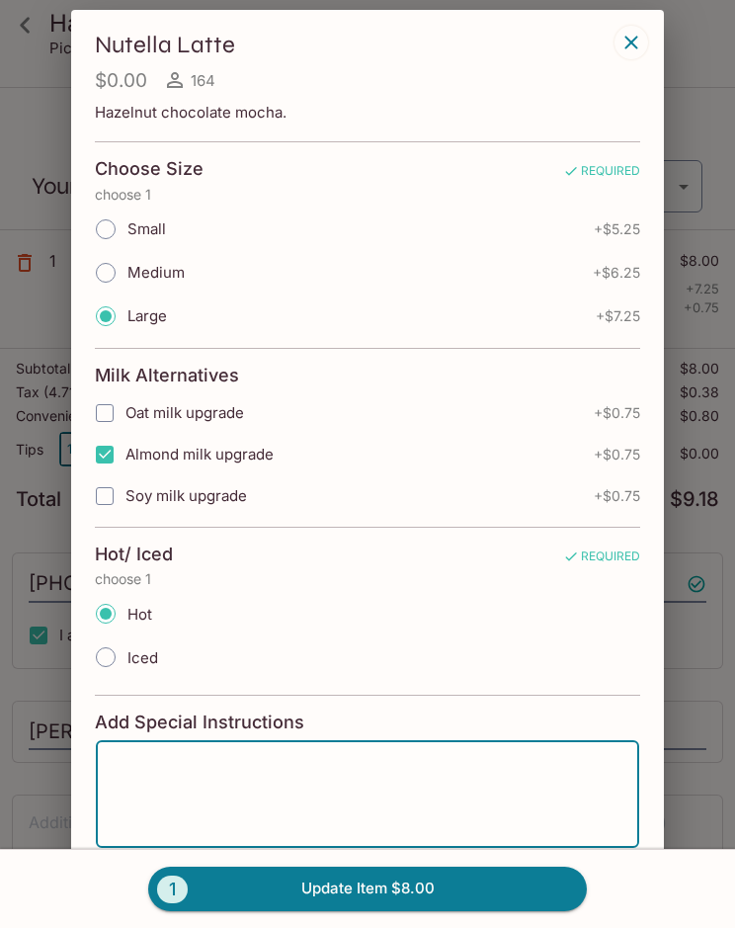
scroll to position [104, 0]
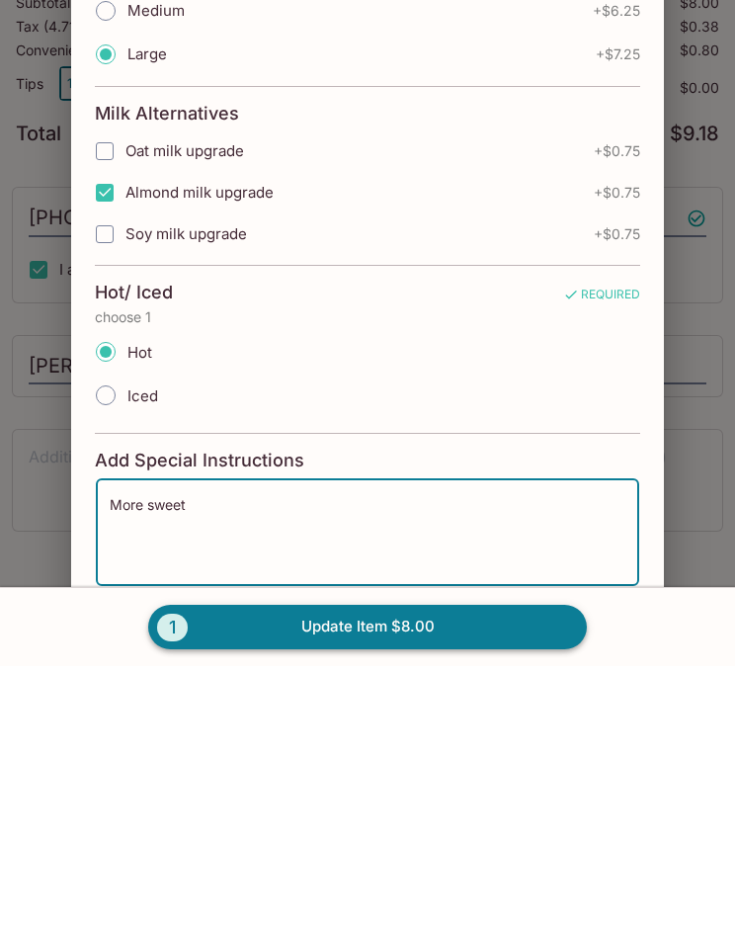
type textarea "More sweet"
click at [490, 866] on button "1 Update Item $8.00" at bounding box center [367, 887] width 439 height 43
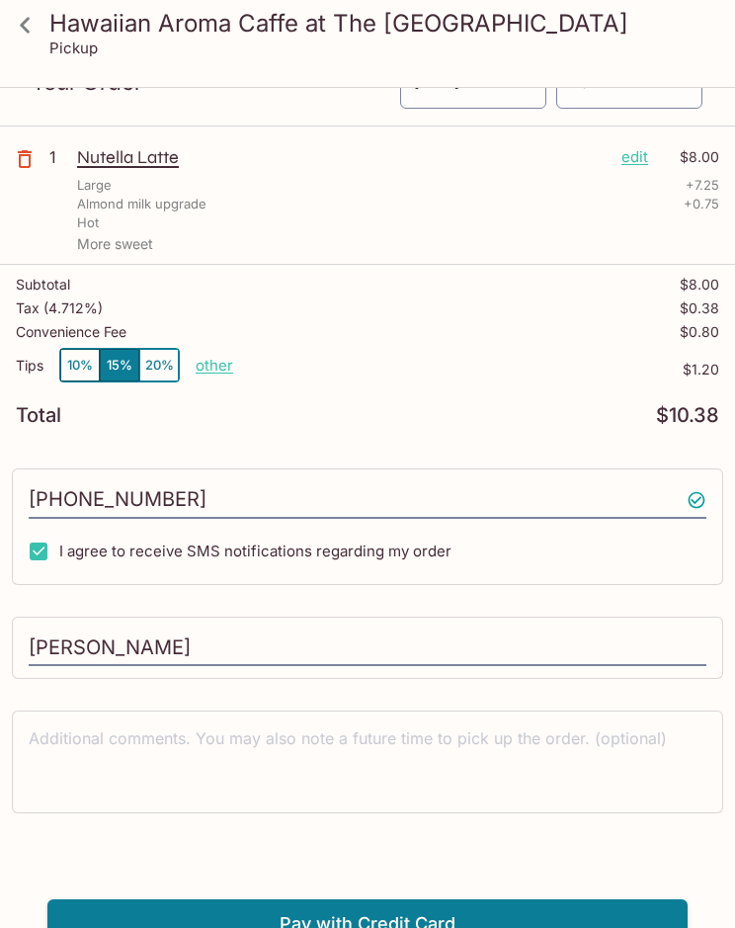
scroll to position [89, 0]
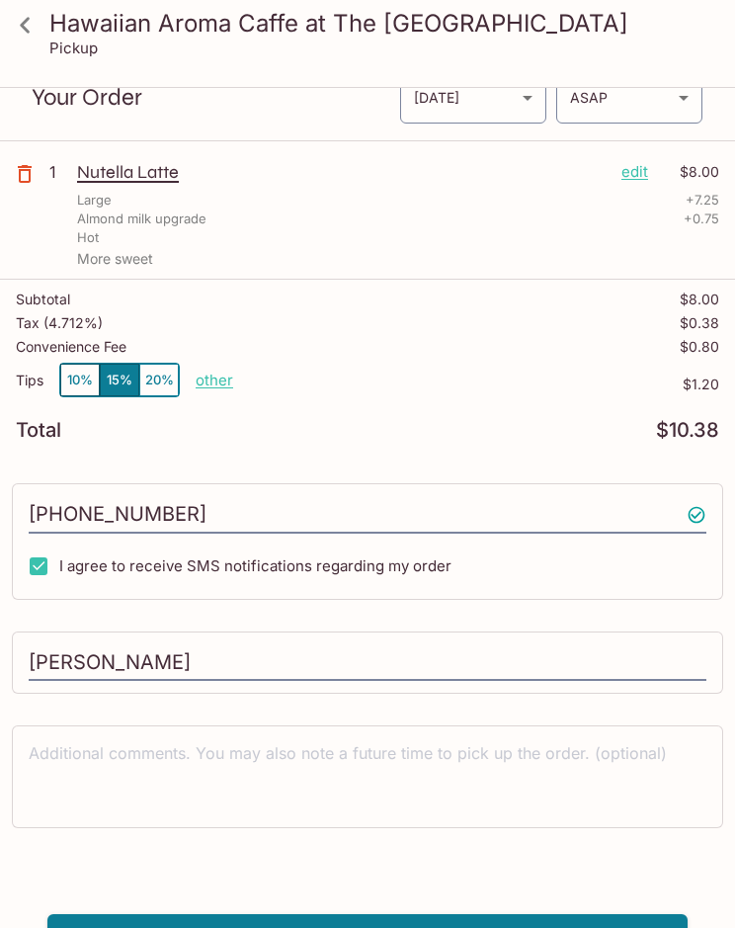
click at [200, 385] on p "other" at bounding box center [215, 379] width 38 height 19
type input "0.00"
click at [37, 41] on icon at bounding box center [25, 25] width 35 height 35
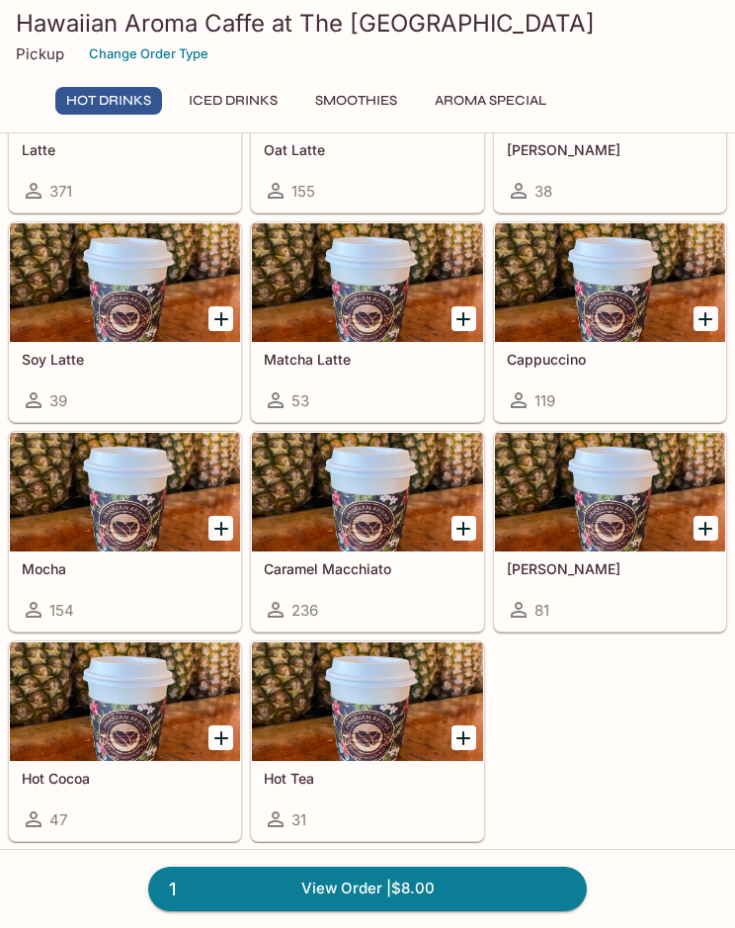
scroll to position [610, 0]
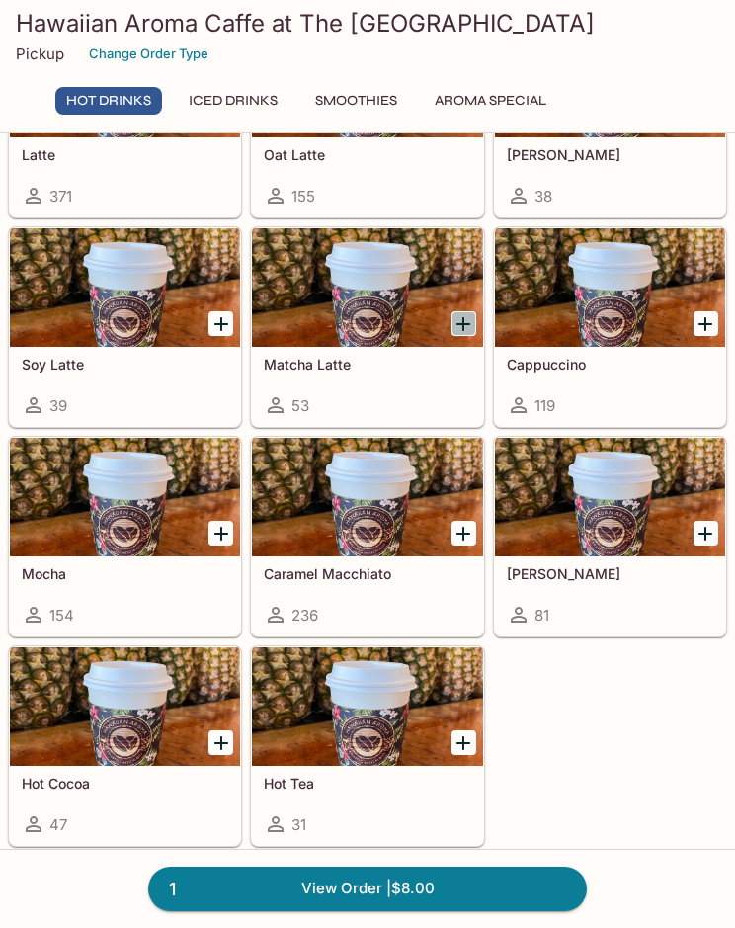
click at [465, 322] on icon "Add Matcha Latte" at bounding box center [463, 324] width 24 height 24
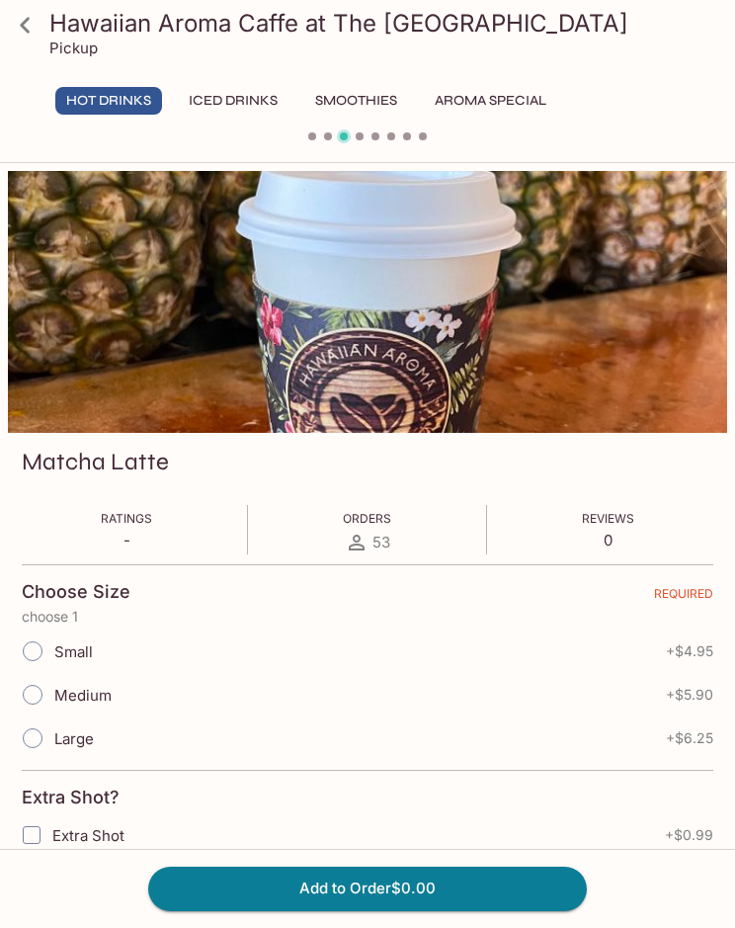
click at [43, 748] on input "Large" at bounding box center [32, 737] width 41 height 41
radio input "true"
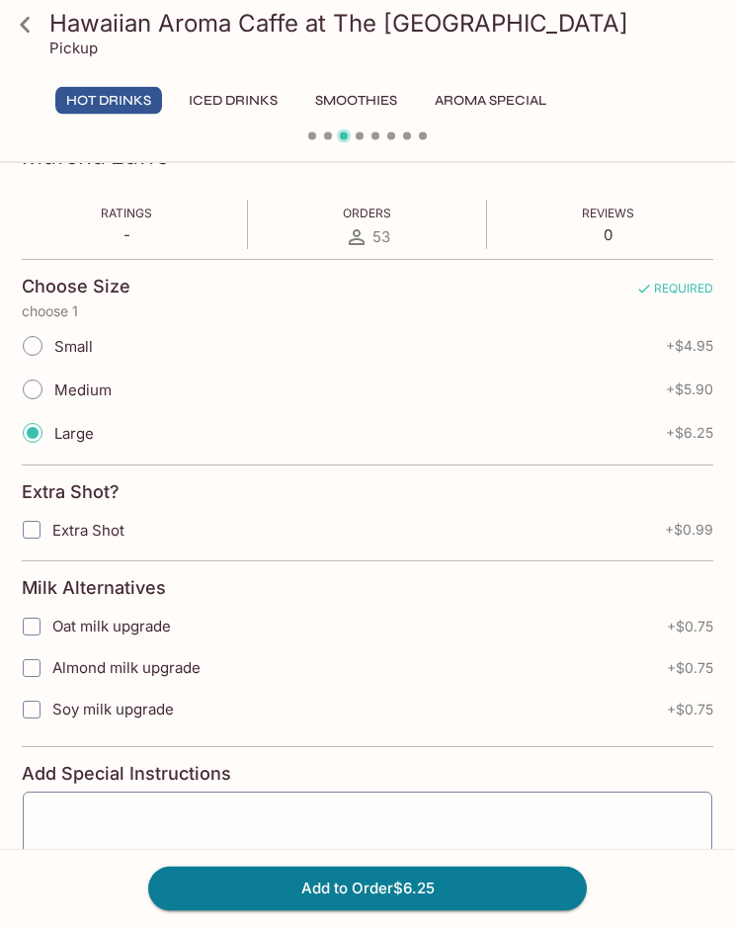
click at [47, 538] on input "Extra Shot" at bounding box center [32, 531] width 40 height 40
checkbox input "true"
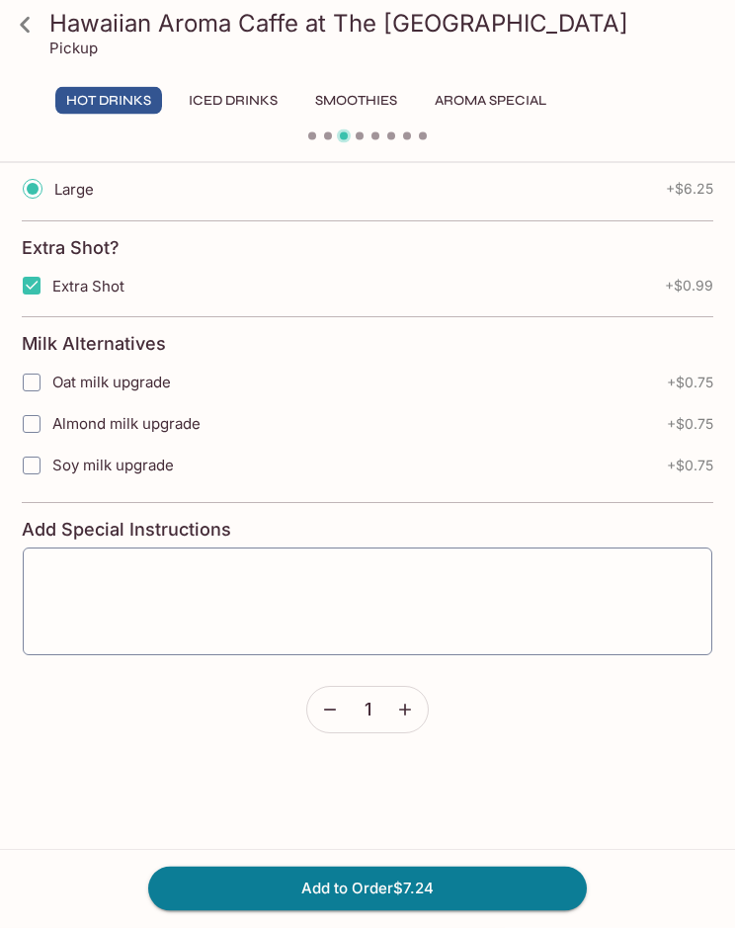
scroll to position [544, 0]
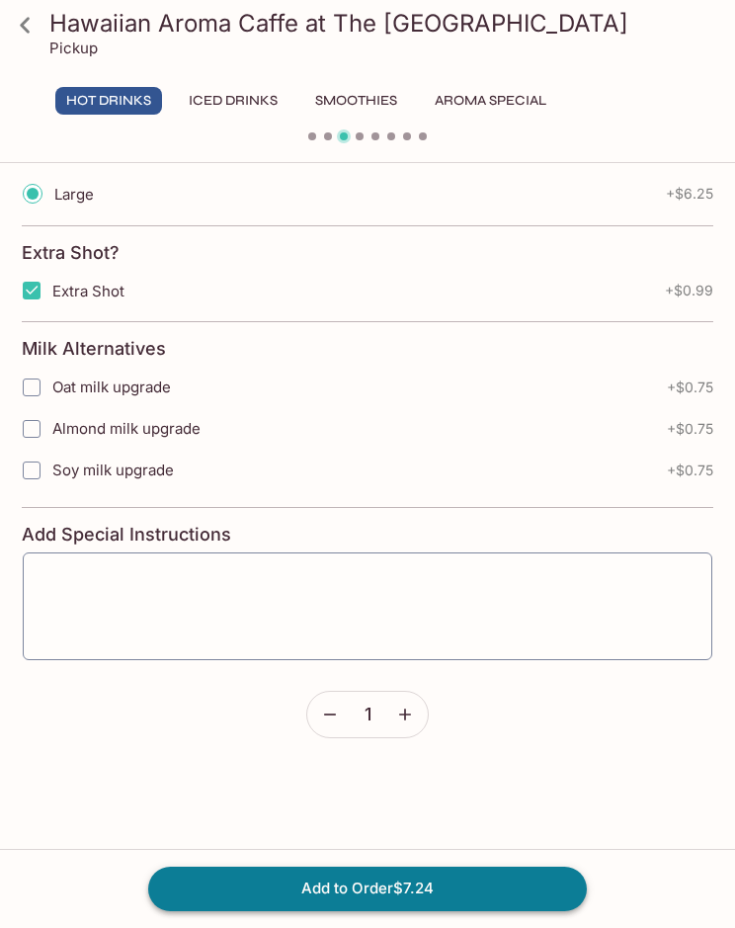
click at [505, 892] on button "Add to Order $7.24" at bounding box center [367, 887] width 439 height 43
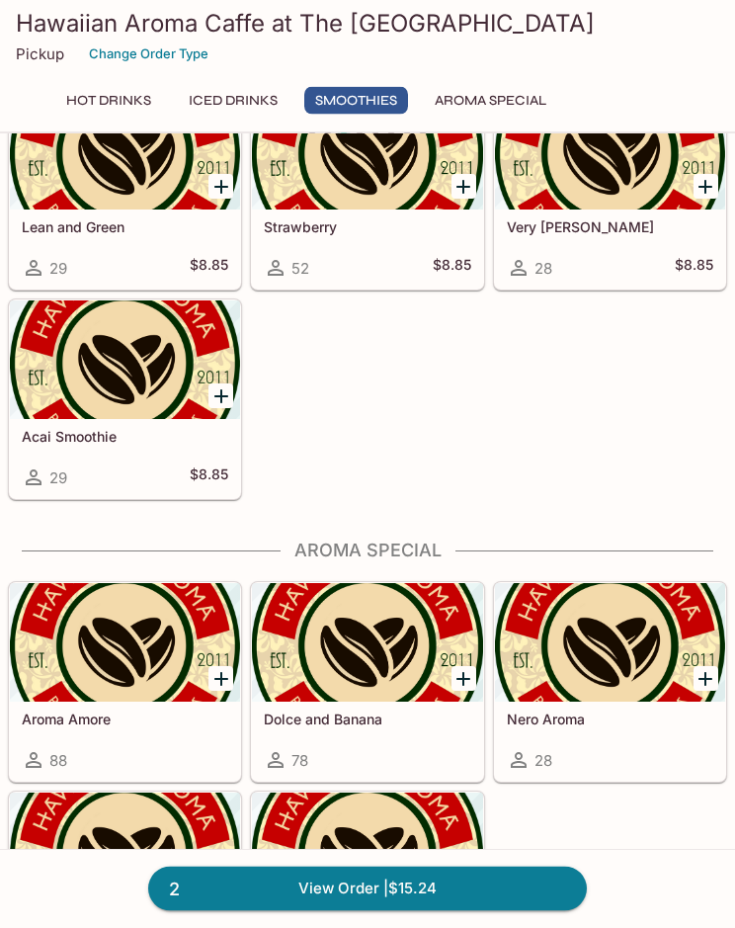
scroll to position [2732, 0]
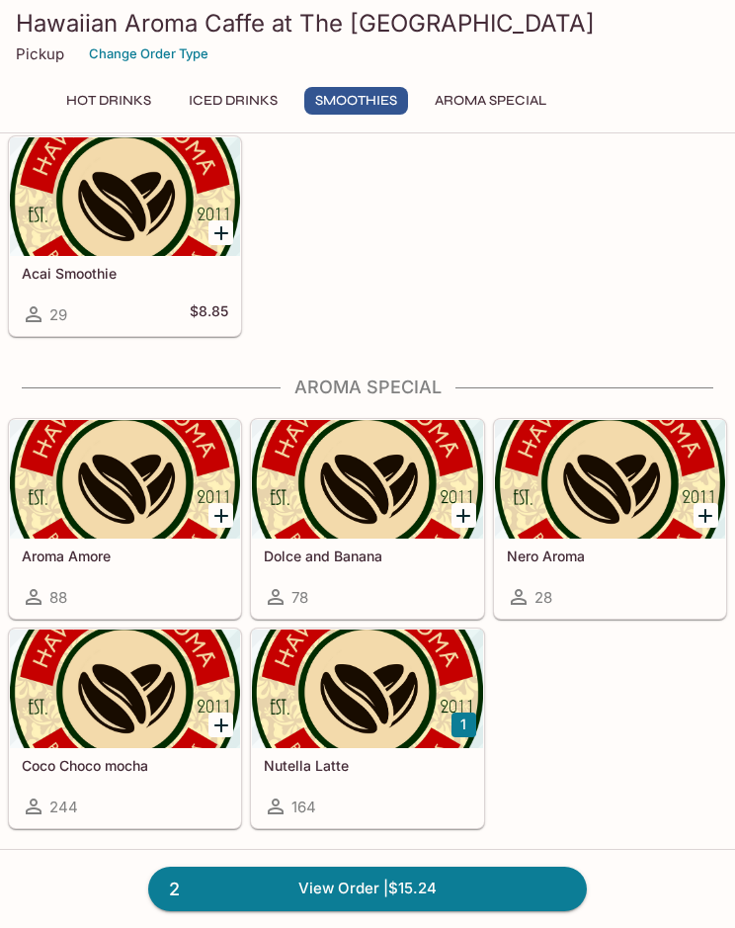
click at [372, 501] on div at bounding box center [367, 479] width 230 height 119
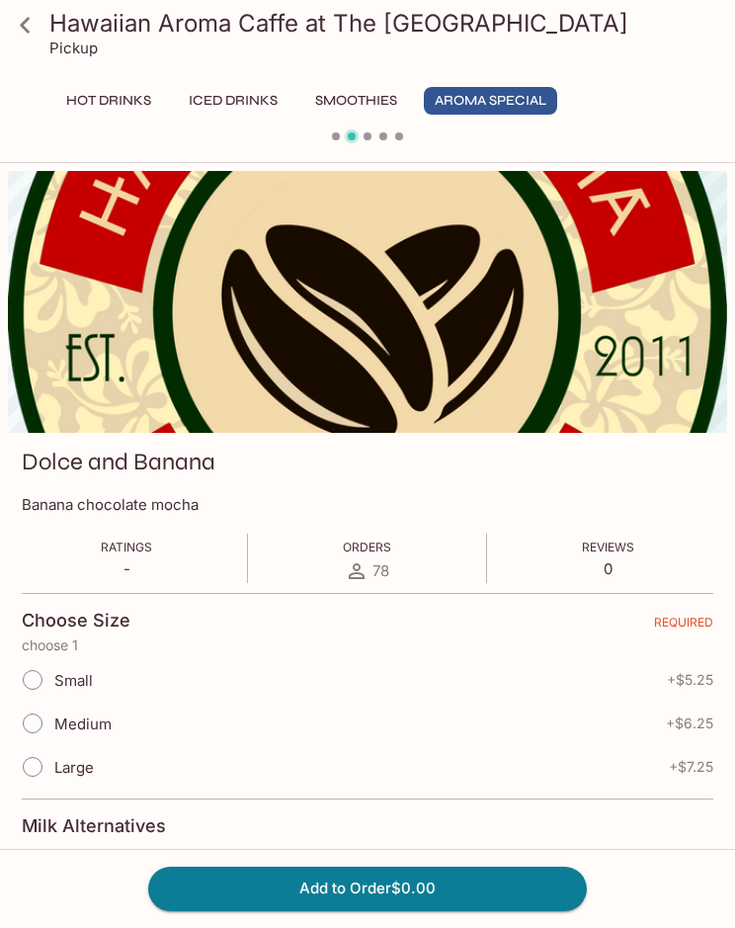
click at [22, 22] on icon at bounding box center [25, 25] width 35 height 35
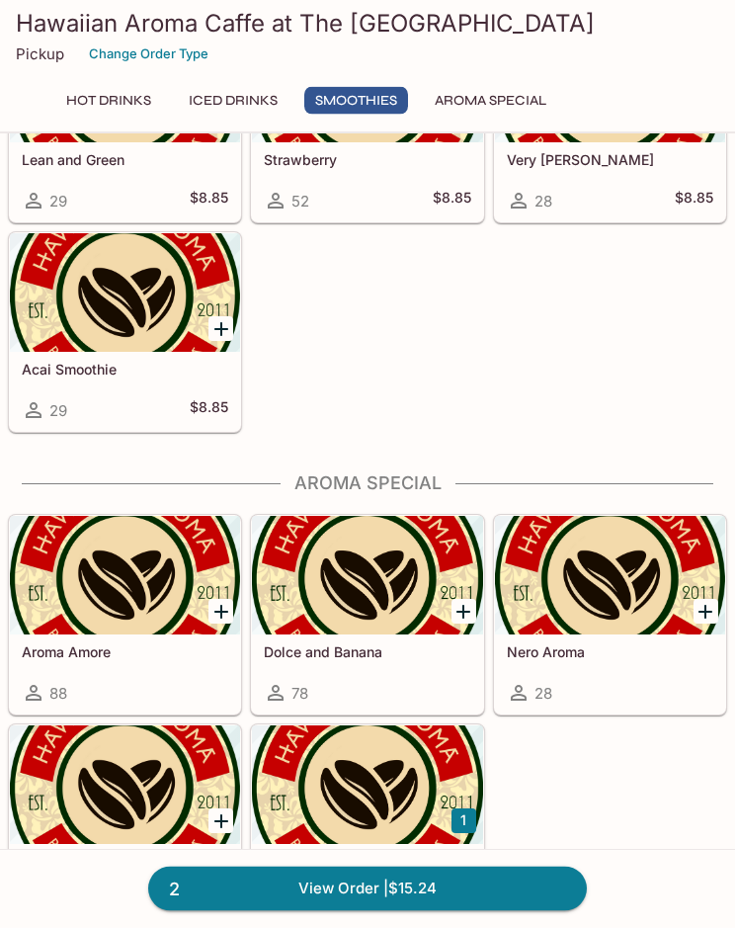
scroll to position [2732, 0]
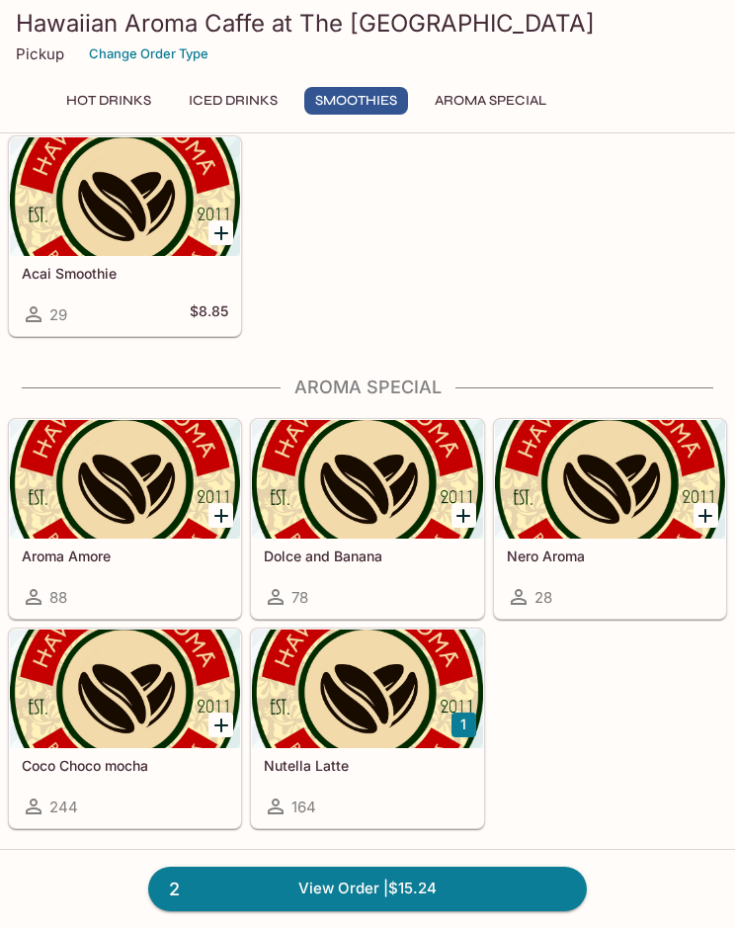
click at [399, 674] on div at bounding box center [367, 688] width 230 height 119
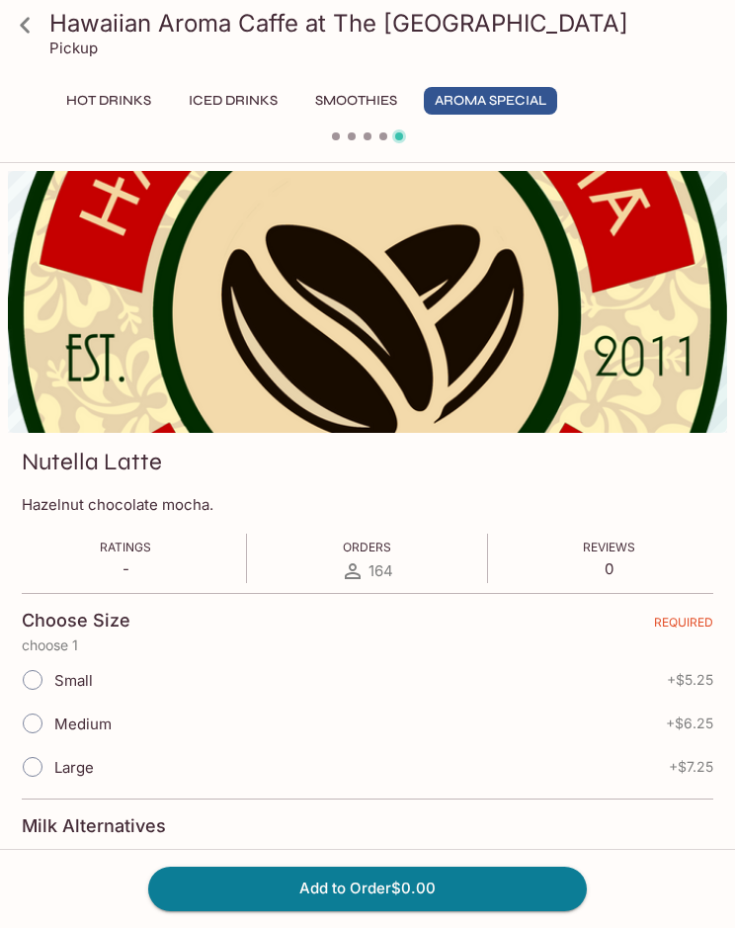
click at [19, 36] on icon at bounding box center [25, 25] width 35 height 35
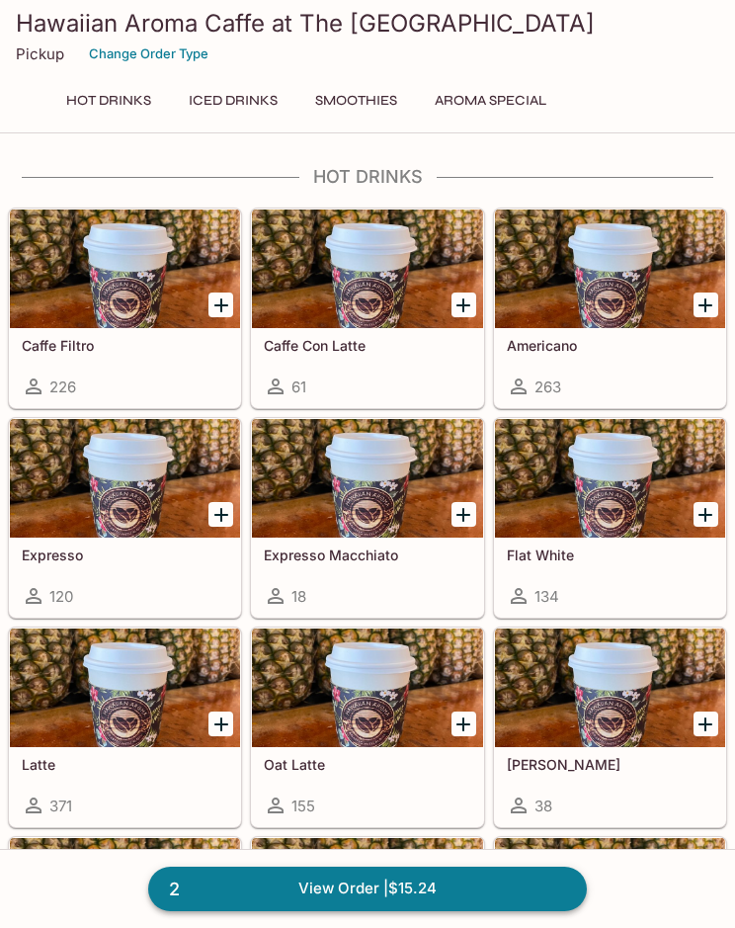
click at [505, 888] on link "2 View Order | $15.24" at bounding box center [367, 887] width 439 height 43
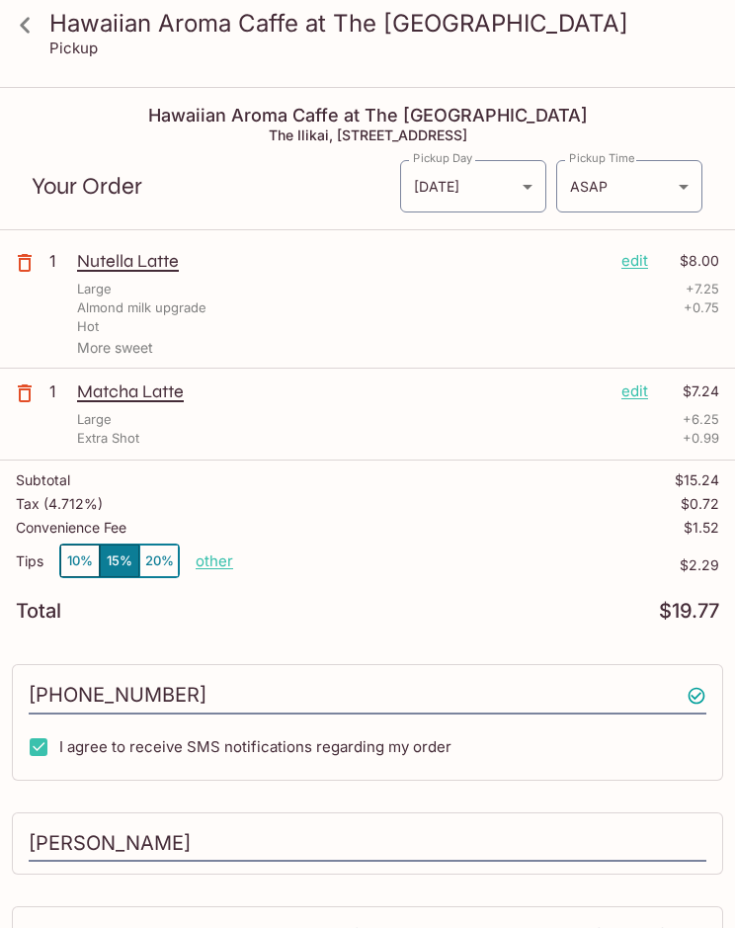
click at [222, 568] on p "other" at bounding box center [215, 560] width 38 height 19
type input "0.00"
